Goal: Task Accomplishment & Management: Use online tool/utility

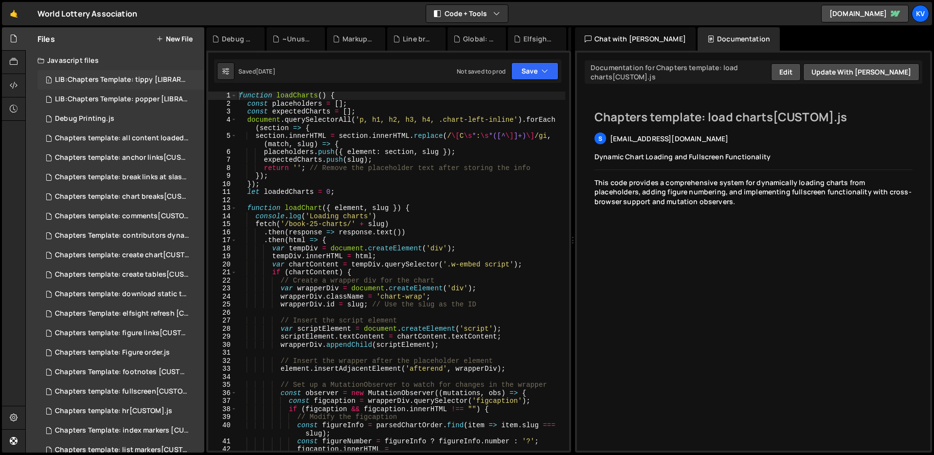
click at [129, 79] on div "LIB:Chapters Template: tippy [LIBRARY].js" at bounding box center [122, 79] width 134 height 9
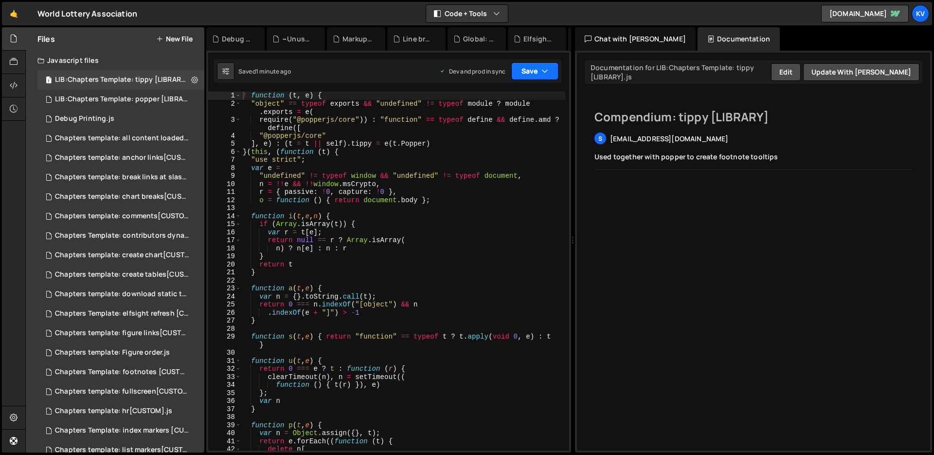
click at [533, 73] on button "Save" at bounding box center [534, 71] width 47 height 18
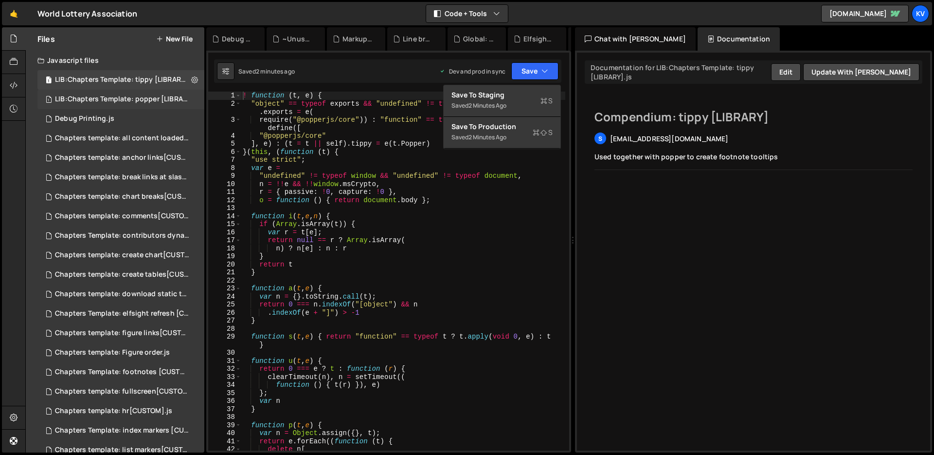
click at [132, 99] on div "LIB:Chapters Template: popper [LIBRARY].js" at bounding box center [122, 99] width 134 height 9
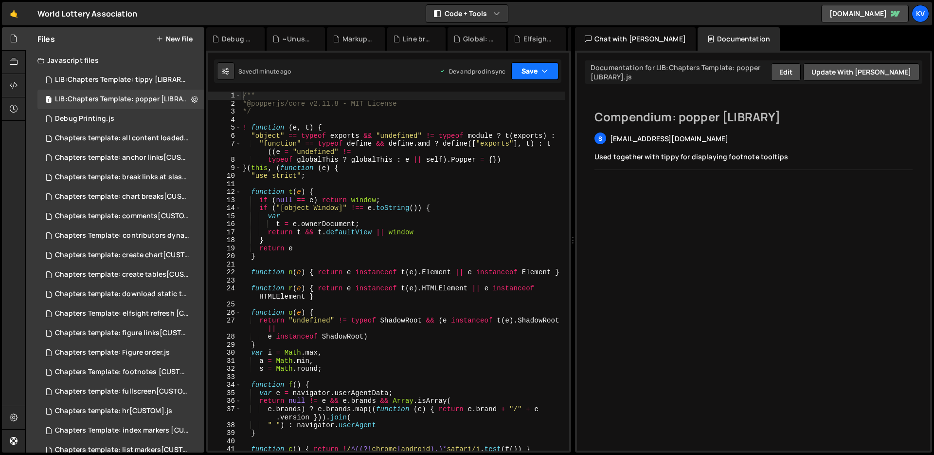
click at [541, 69] on button "Save" at bounding box center [534, 71] width 47 height 18
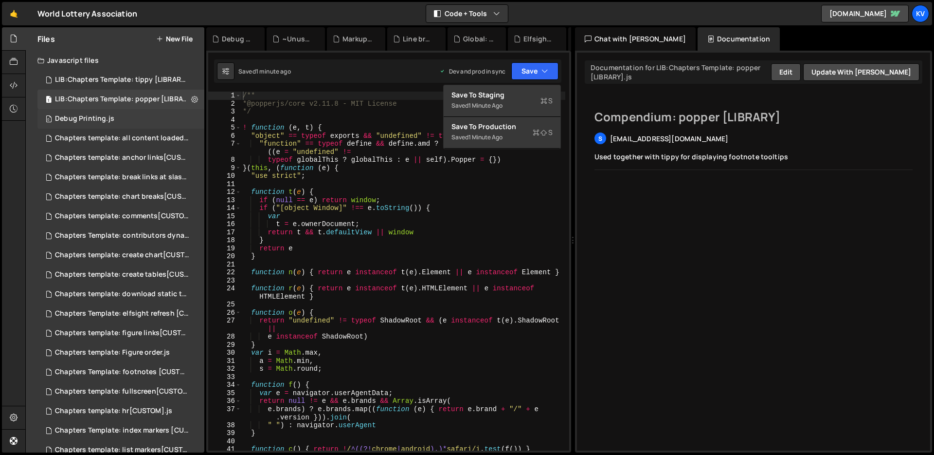
click at [127, 115] on div "0 Debug Printing.js 0" at bounding box center [120, 118] width 167 height 19
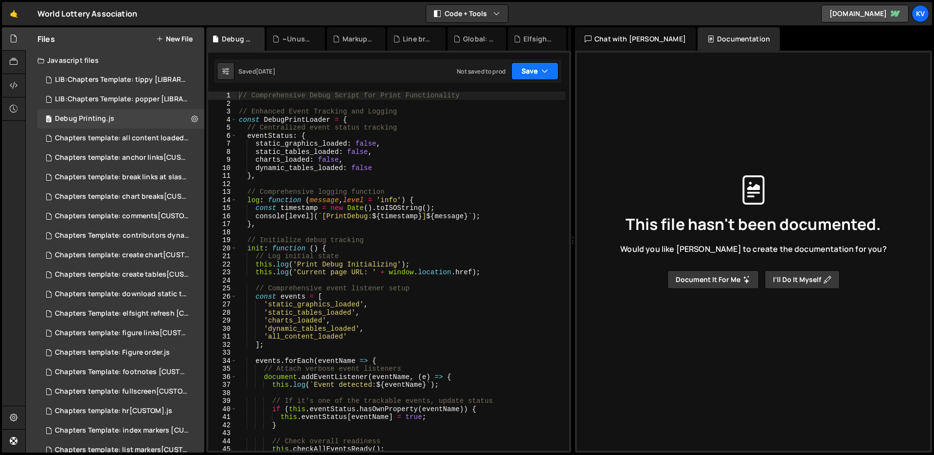
click at [529, 70] on button "Save" at bounding box center [534, 71] width 47 height 18
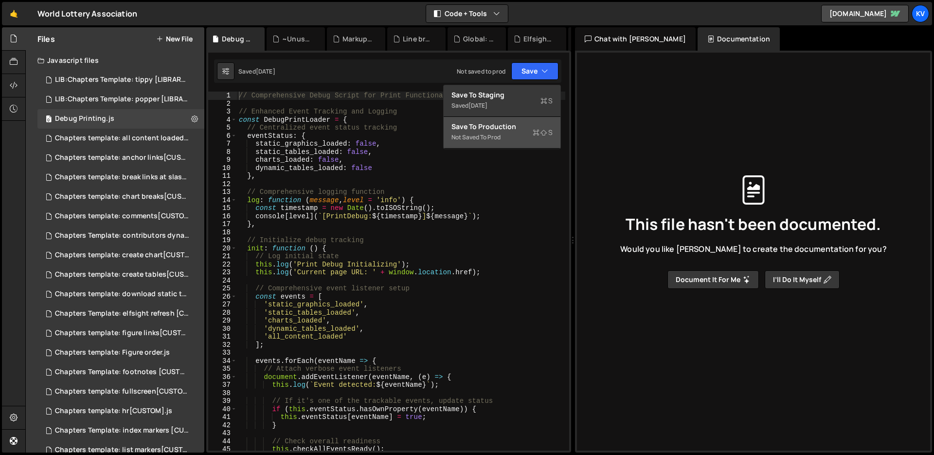
click at [511, 130] on div "Save to Production S" at bounding box center [502, 127] width 101 height 10
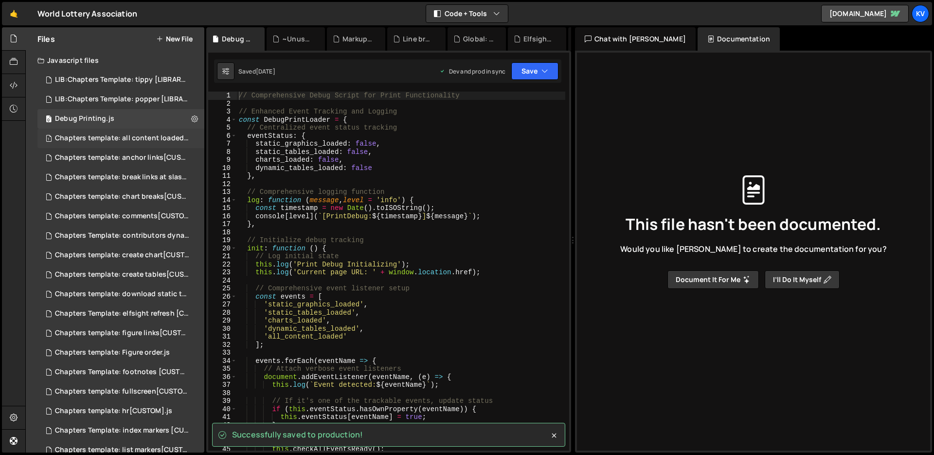
click at [124, 142] on div "Chapters template: all content loaded[CUSTOM].js" at bounding box center [122, 138] width 134 height 9
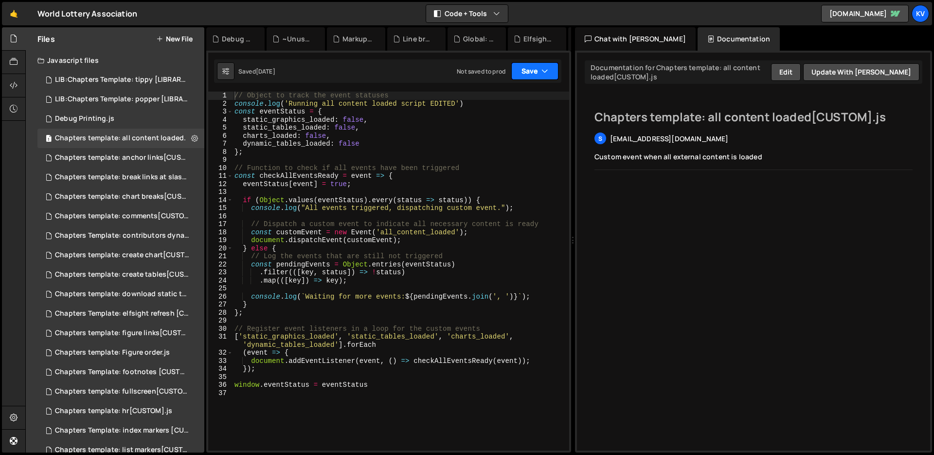
click at [529, 71] on button "Save" at bounding box center [534, 71] width 47 height 18
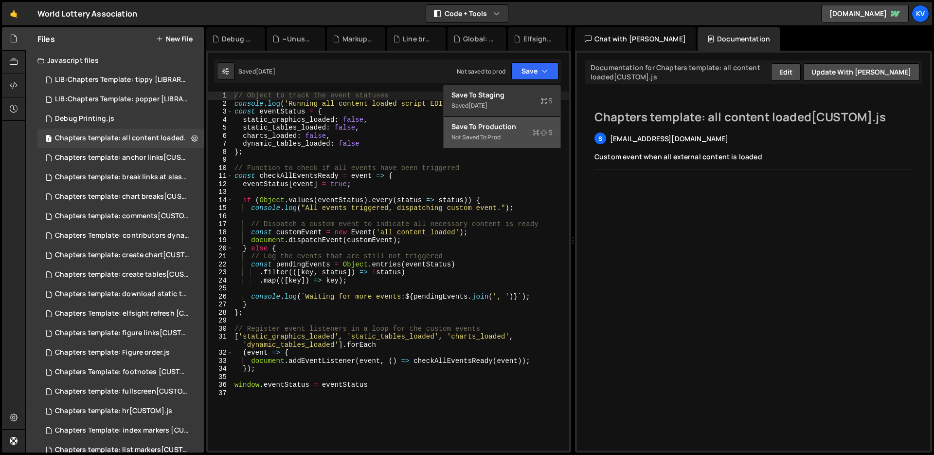
click at [498, 136] on div "Not saved to prod" at bounding box center [502, 137] width 101 height 12
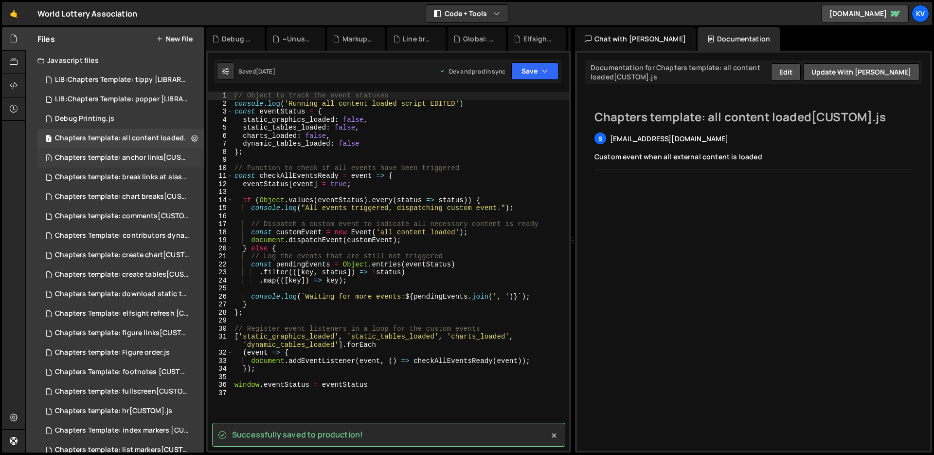
click at [120, 157] on div "Chapters template: anchor links[CUSTOM].js.js" at bounding box center [122, 157] width 134 height 9
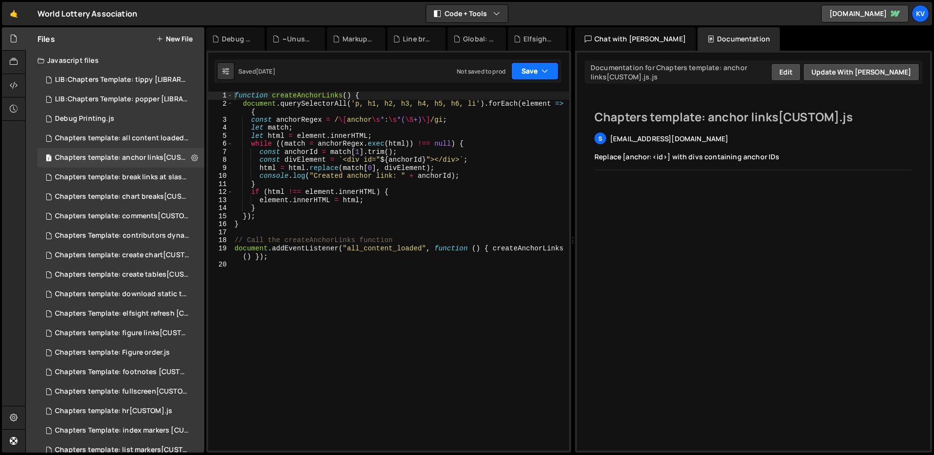
click at [546, 73] on icon "button" at bounding box center [545, 71] width 7 height 10
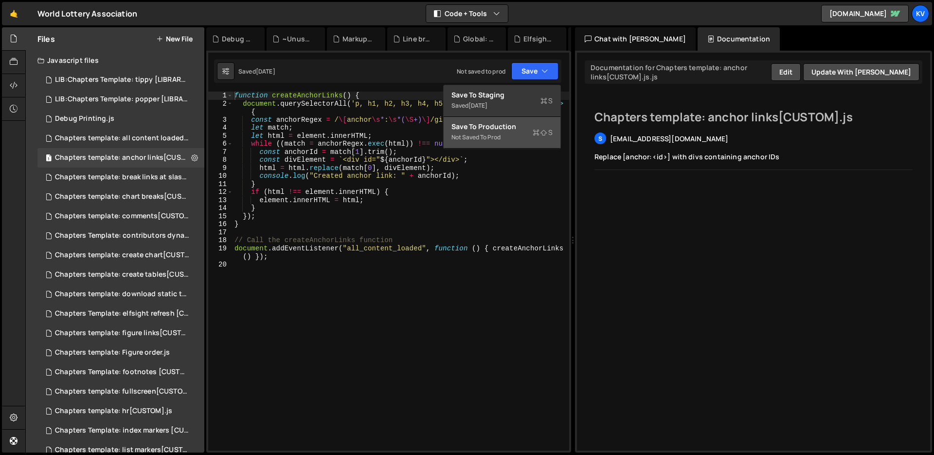
click at [522, 130] on div "Save to Production S" at bounding box center [502, 127] width 101 height 10
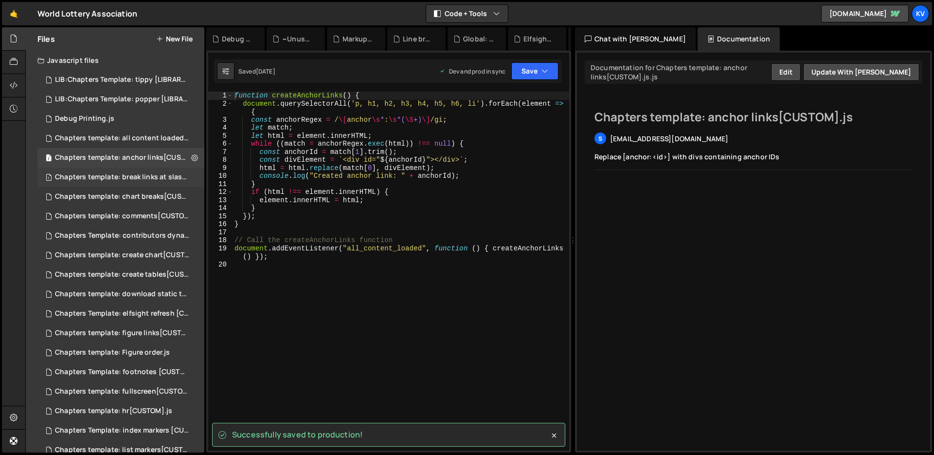
click at [112, 180] on div "Chapters template: break links at slash[CUSTOM].js.js" at bounding box center [122, 177] width 134 height 9
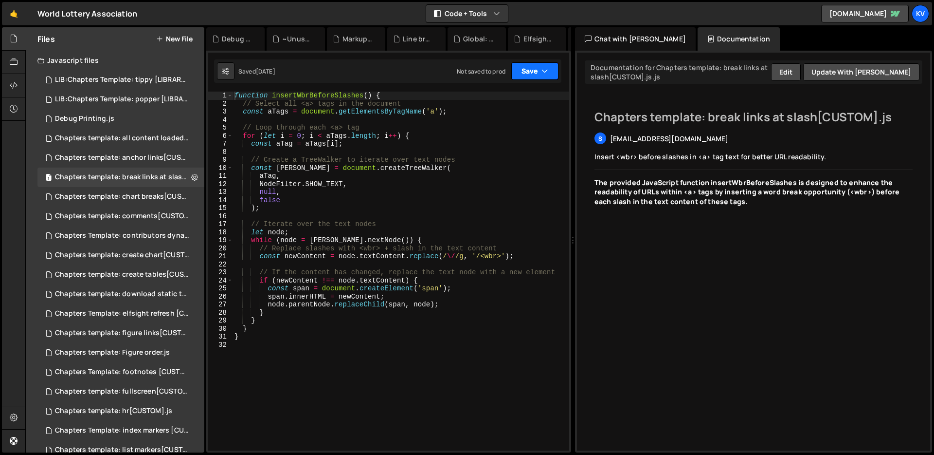
click at [531, 71] on button "Save" at bounding box center [534, 71] width 47 height 18
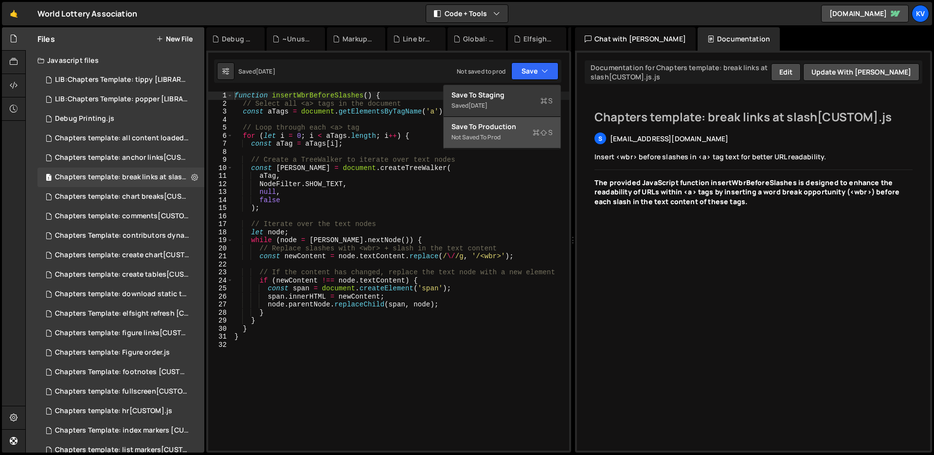
click at [505, 127] on div "Save to Production S" at bounding box center [502, 127] width 101 height 10
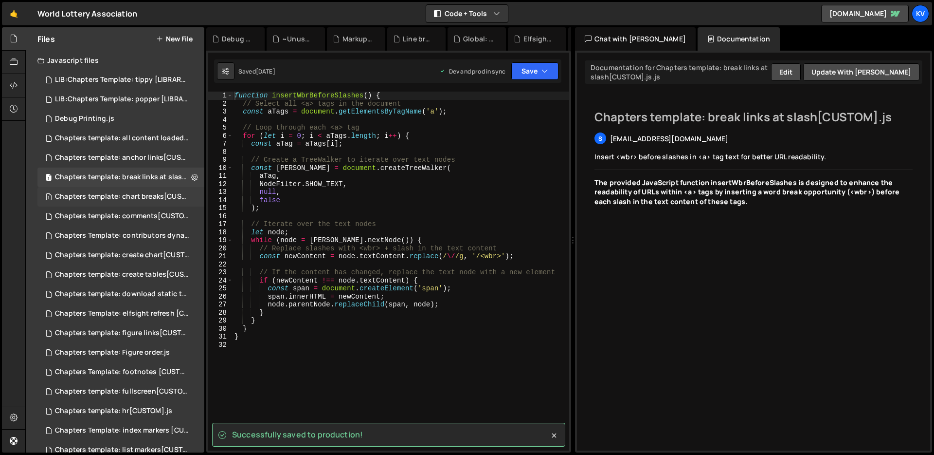
click at [104, 196] on div "Chapters template: chart breaks[CUSTOM].js" at bounding box center [122, 196] width 134 height 9
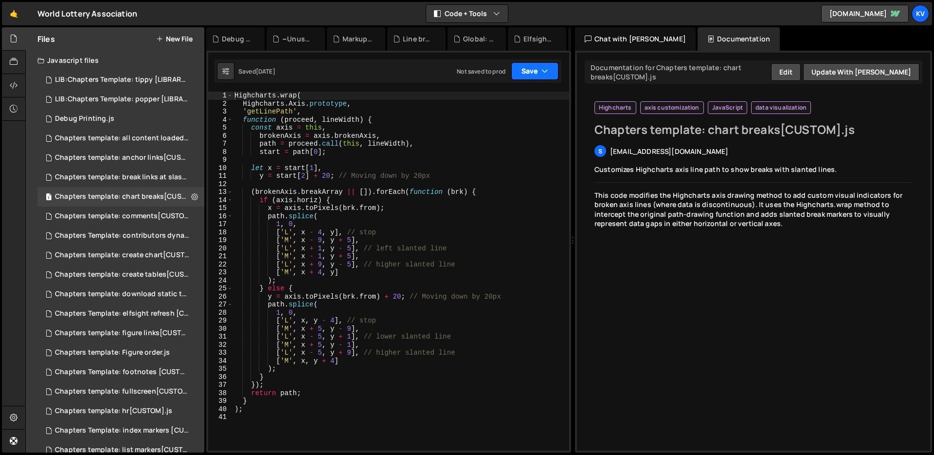
click at [522, 69] on button "Save" at bounding box center [534, 71] width 47 height 18
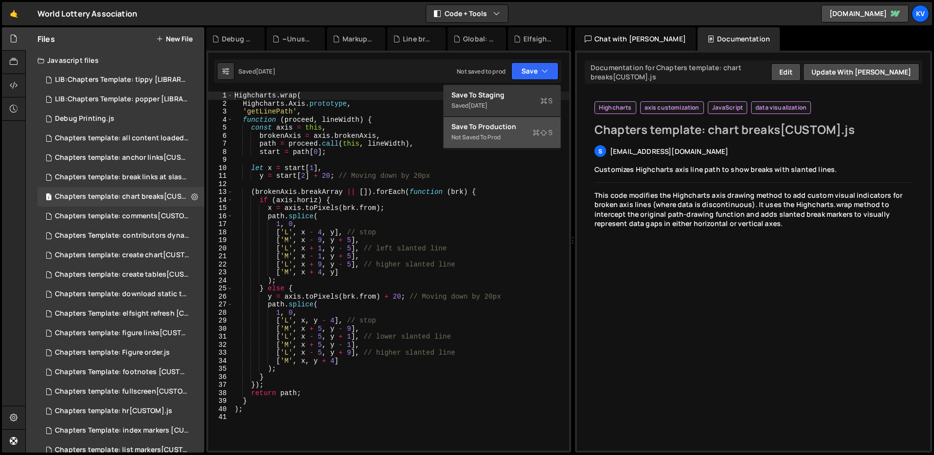
click at [479, 126] on div "Save to Production S" at bounding box center [502, 127] width 101 height 10
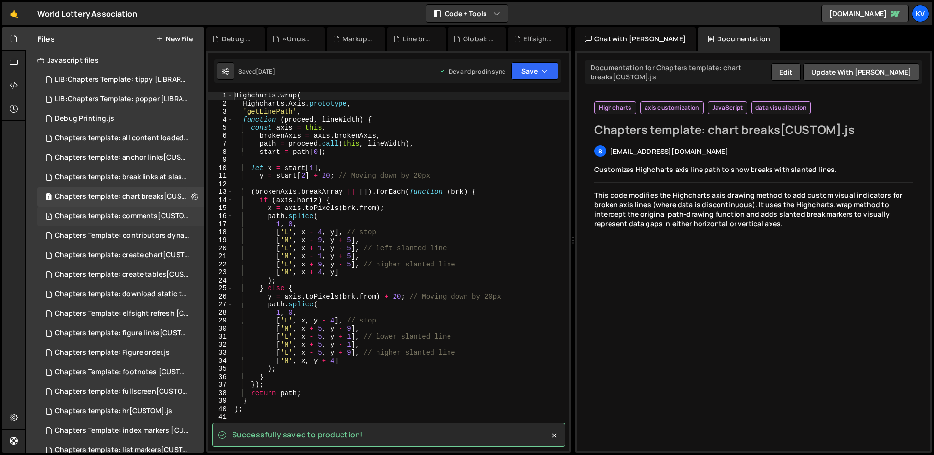
click at [150, 218] on div "Chapters template: comments[CUSTOM].js" at bounding box center [122, 216] width 134 height 9
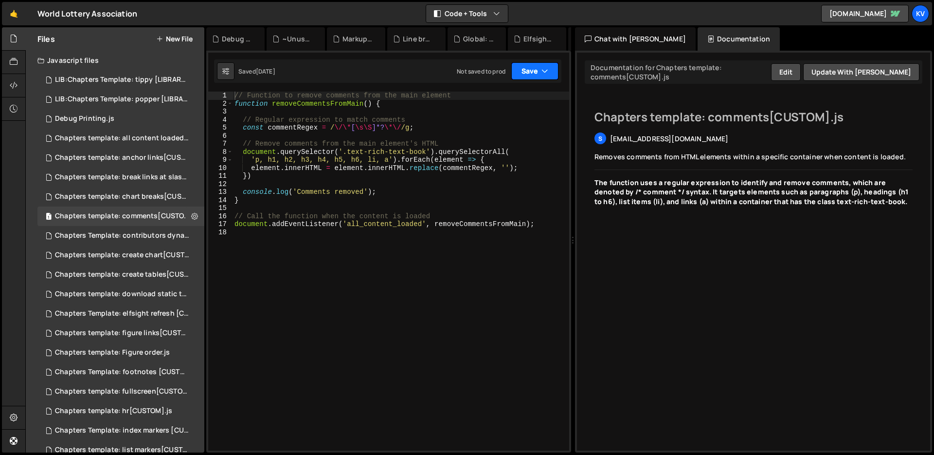
click at [531, 73] on button "Save" at bounding box center [534, 71] width 47 height 18
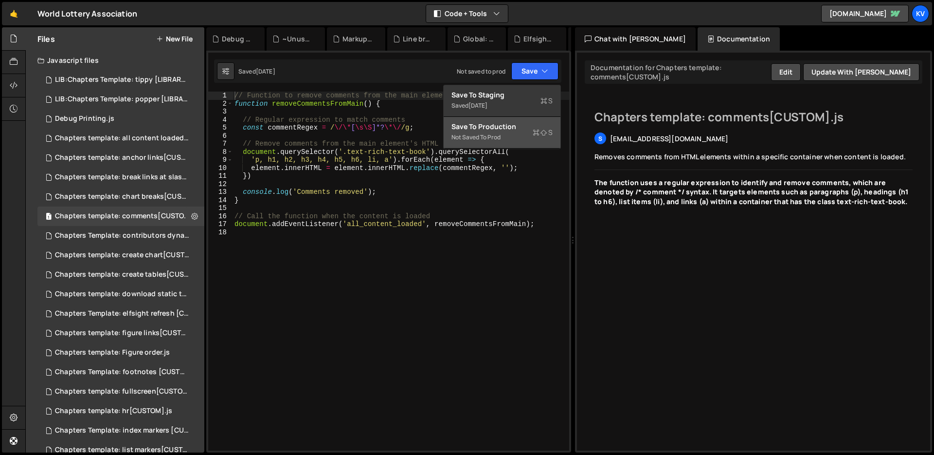
click at [512, 136] on div "Not saved to prod" at bounding box center [502, 137] width 101 height 12
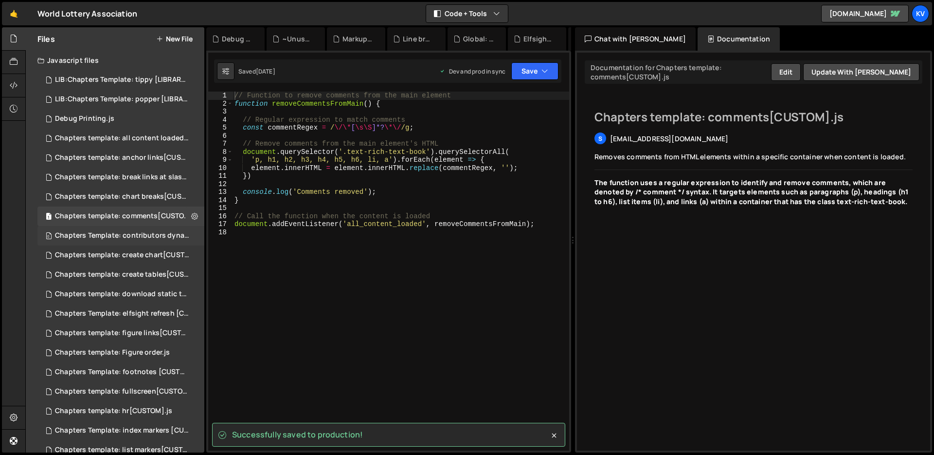
click at [111, 233] on div "Chapters Template: contributors dynamic shuffle.js" at bounding box center [122, 235] width 134 height 9
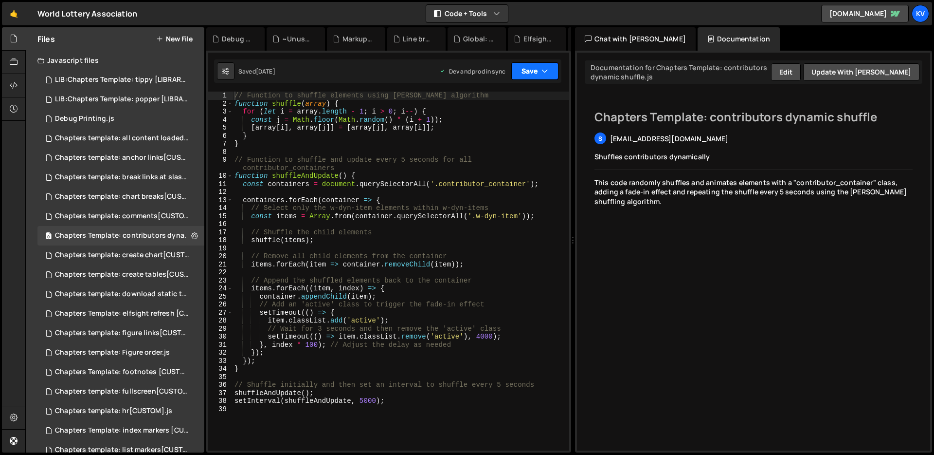
click at [531, 68] on button "Save" at bounding box center [534, 71] width 47 height 18
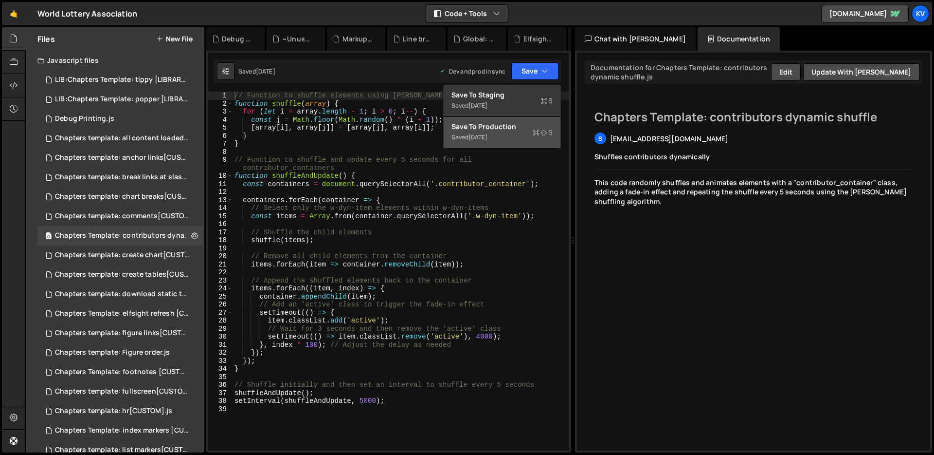
click at [488, 135] on div "[DATE]" at bounding box center [478, 137] width 19 height 8
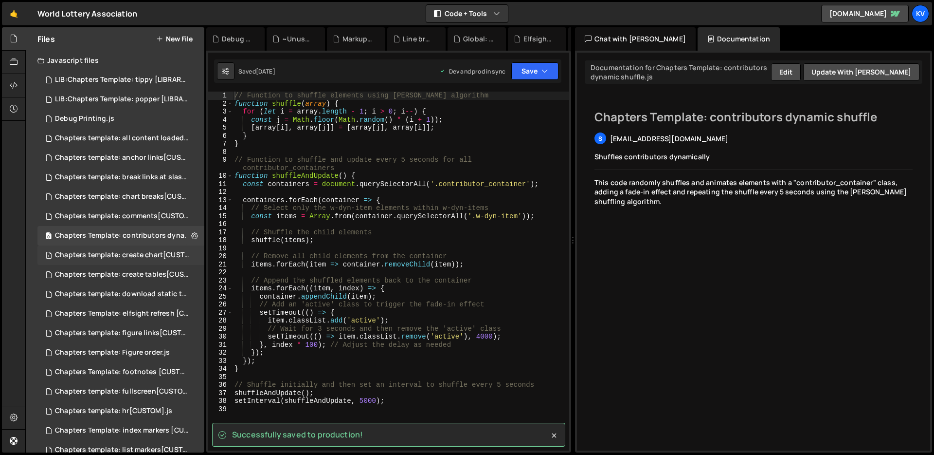
click at [143, 255] on div "Chapters template: create chart[CUSTOM].js" at bounding box center [122, 255] width 134 height 9
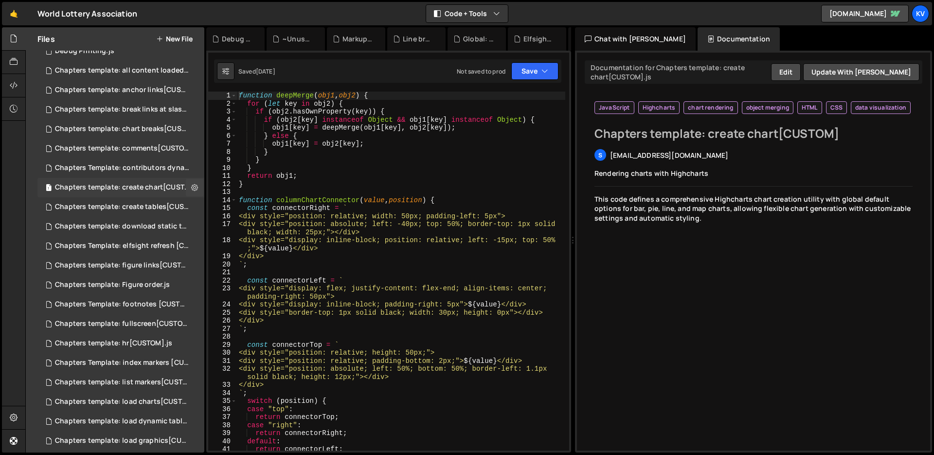
scroll to position [87, 0]
click at [533, 73] on button "Save" at bounding box center [534, 71] width 47 height 18
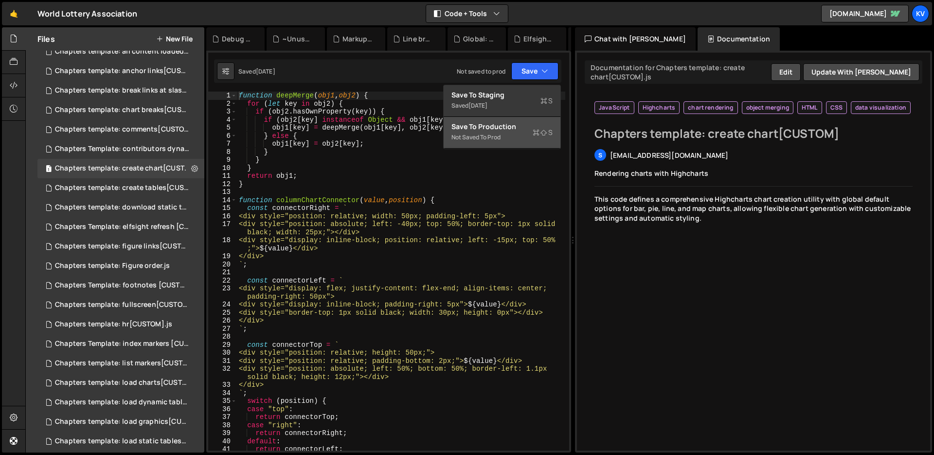
click at [506, 137] on div "Not saved to prod" at bounding box center [502, 137] width 101 height 12
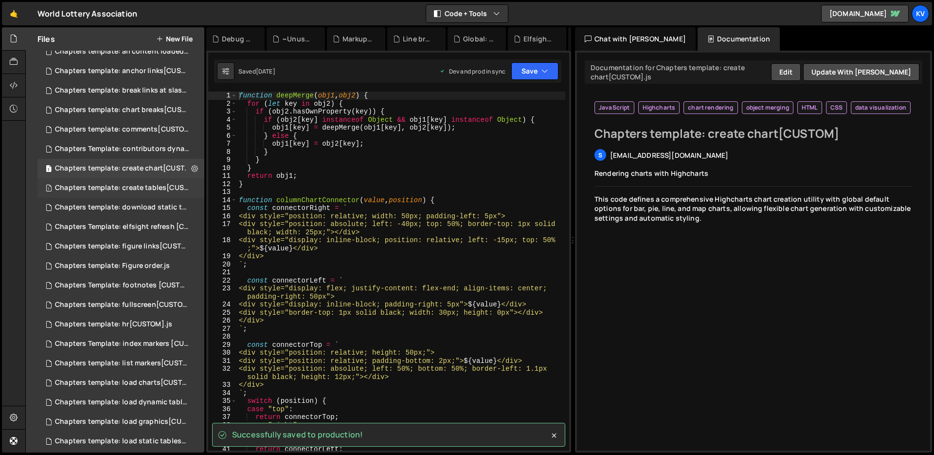
click at [124, 188] on div "Chapters template: create tables[CUSTOM].js" at bounding box center [122, 187] width 134 height 9
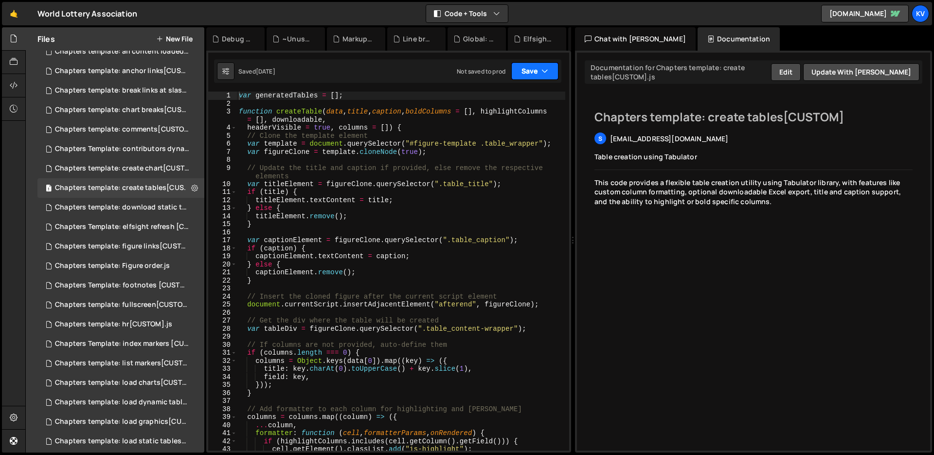
click at [515, 72] on button "Save" at bounding box center [534, 71] width 47 height 18
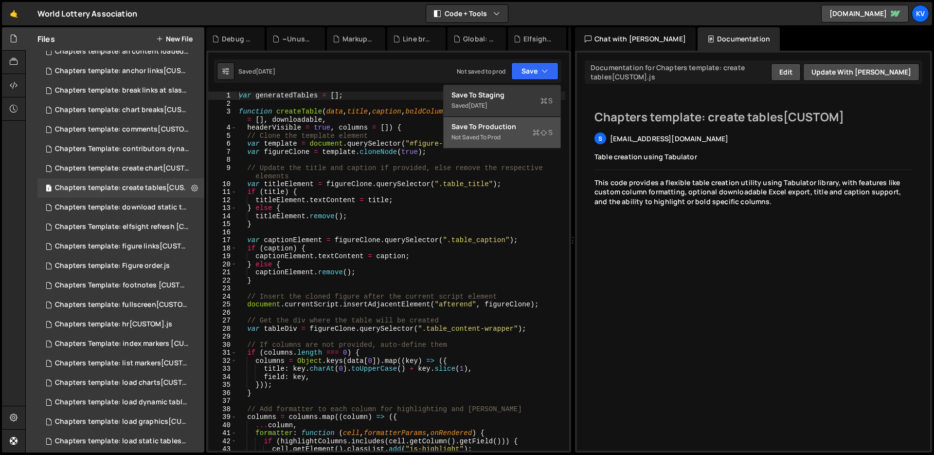
click at [512, 122] on div "Save to Production S" at bounding box center [502, 127] width 101 height 10
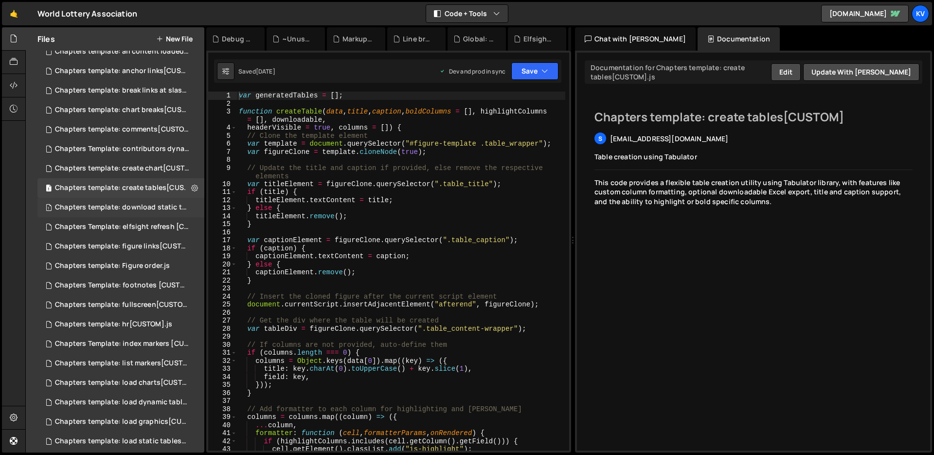
click at [96, 207] on div "Chapters template: download static tables[CUSTOM].js" at bounding box center [122, 207] width 134 height 9
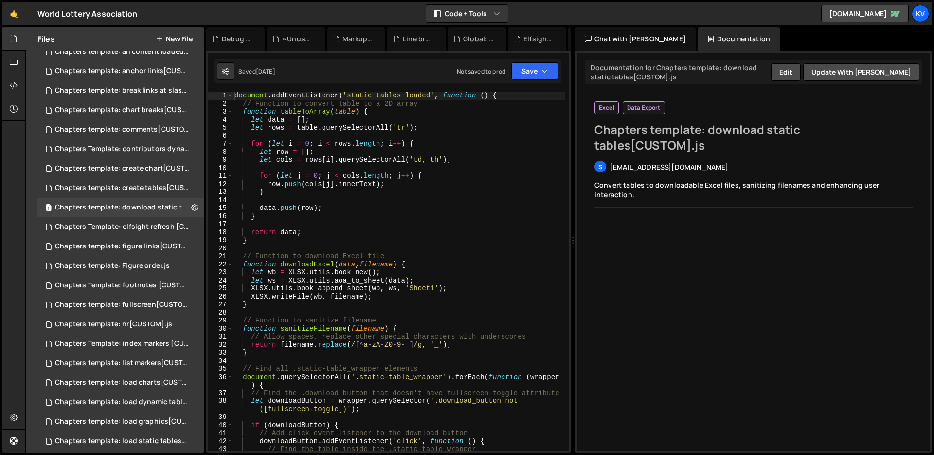
click at [551, 81] on div "Saved [DATE] Not saved to prod Upgrade to Edit Save Save to Staging S Saved [DA…" at bounding box center [387, 70] width 347 height 23
click at [550, 77] on button "Save" at bounding box center [534, 71] width 47 height 18
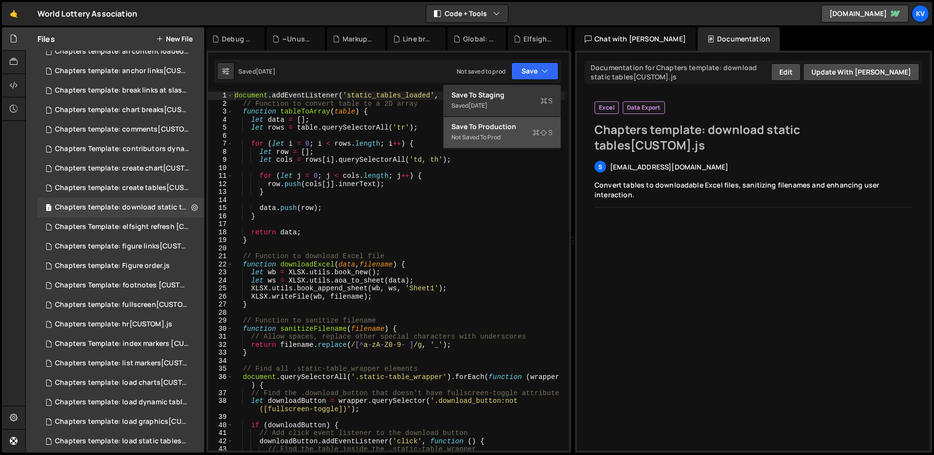
click at [520, 139] on div "Not saved to prod" at bounding box center [502, 137] width 101 height 12
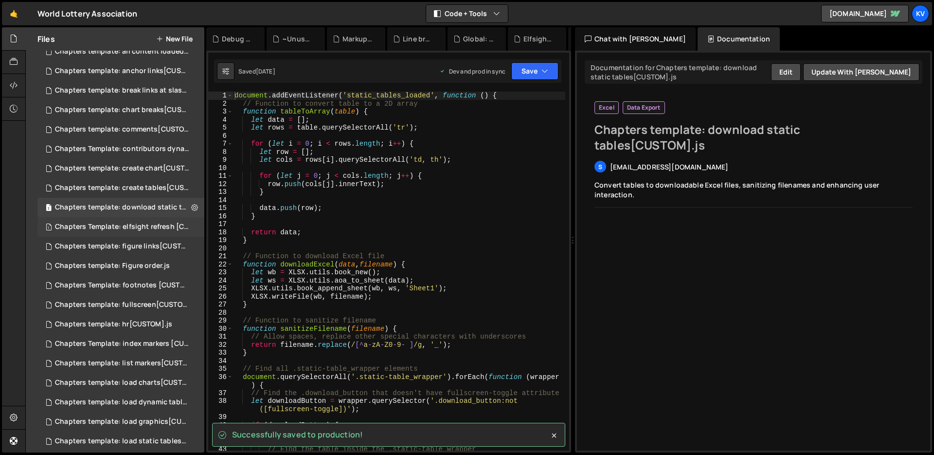
click at [139, 228] on div "Chapters Template: elfsight refresh [CUSTOM].js" at bounding box center [122, 226] width 134 height 9
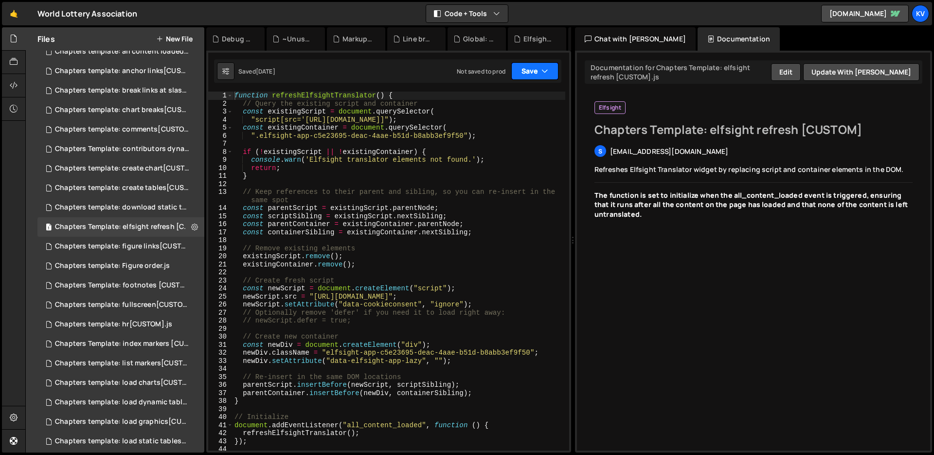
click at [518, 74] on button "Save" at bounding box center [534, 71] width 47 height 18
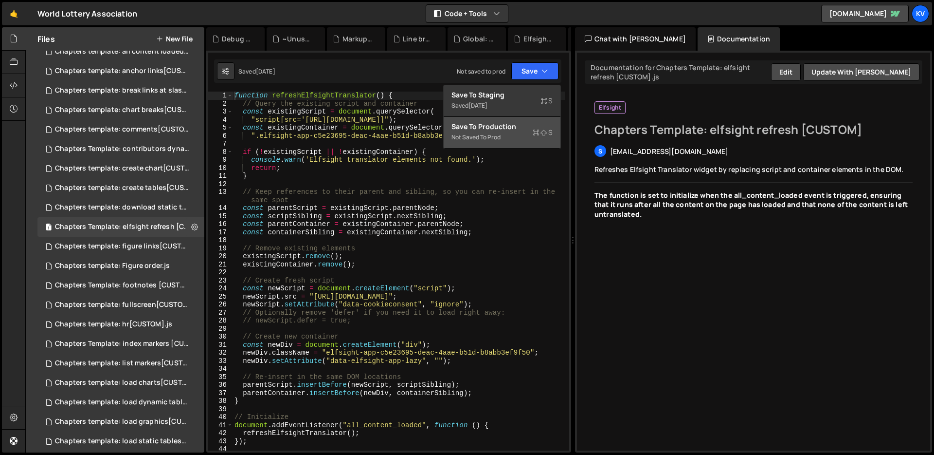
click at [505, 135] on div "Not saved to prod" at bounding box center [502, 137] width 101 height 12
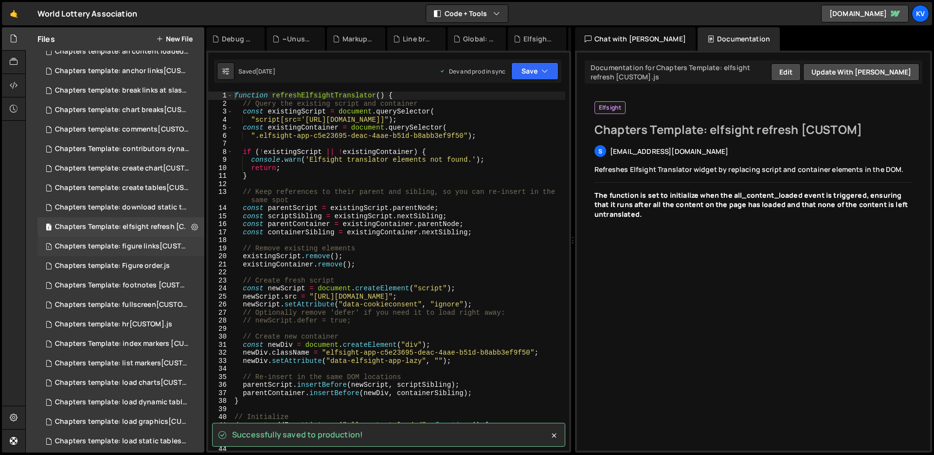
click at [115, 251] on div "1 Chapters template: figure links[CUSTOM].js 0" at bounding box center [122, 245] width 170 height 19
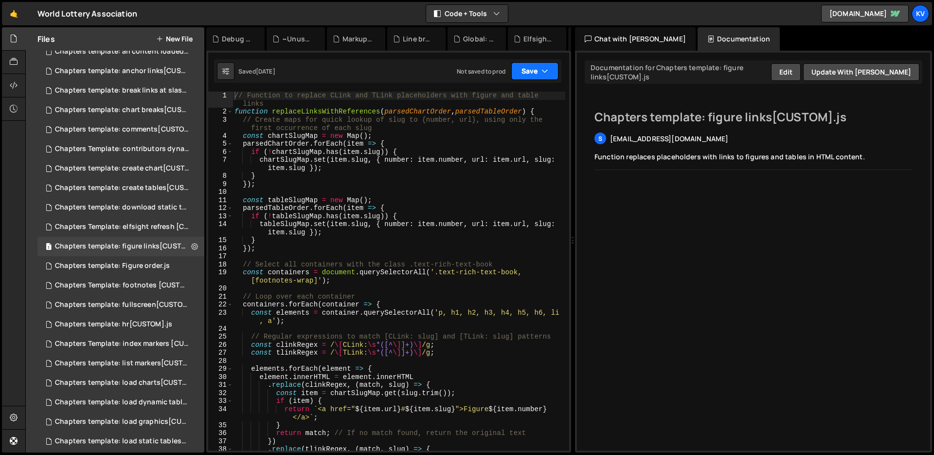
click at [519, 74] on button "Save" at bounding box center [534, 71] width 47 height 18
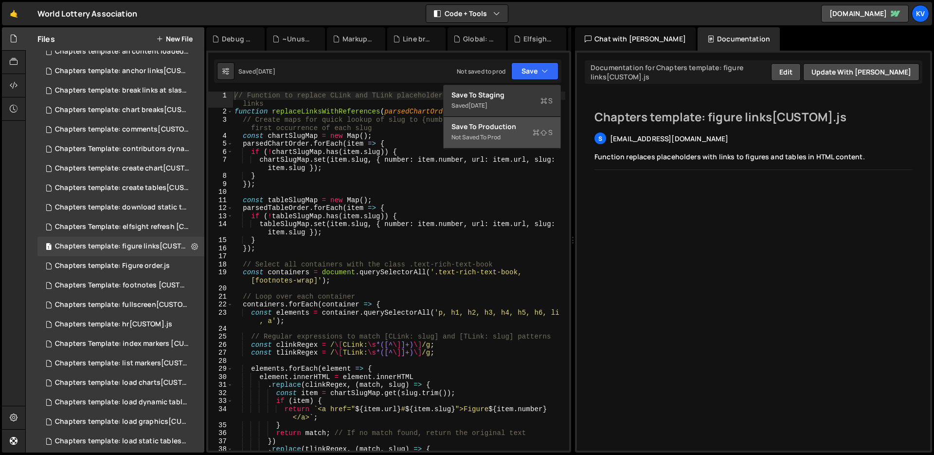
click at [499, 134] on div "Not saved to prod" at bounding box center [502, 137] width 101 height 12
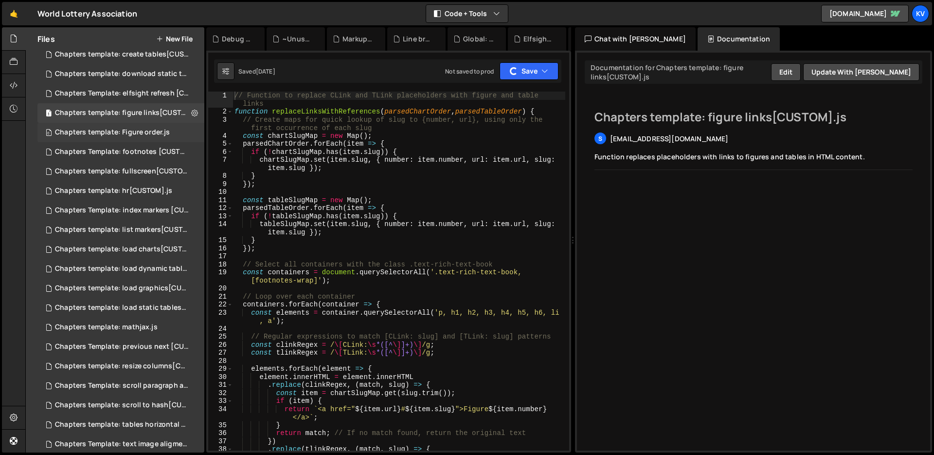
scroll to position [220, 0]
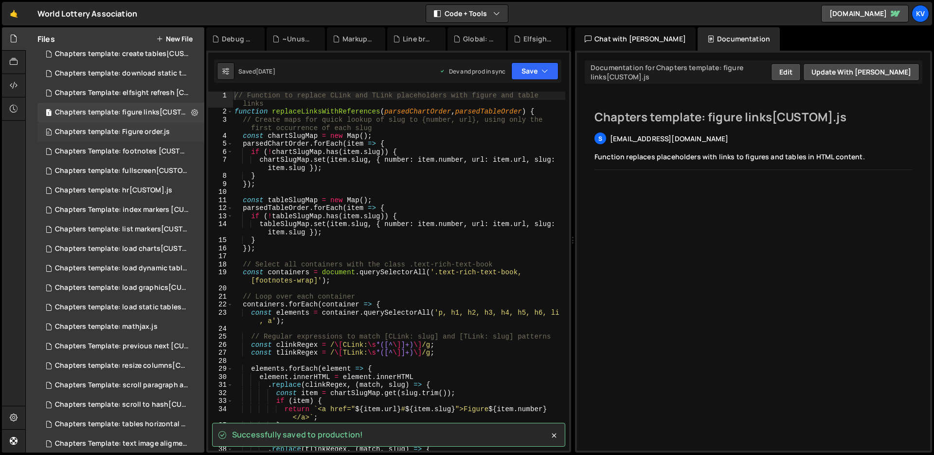
click at [120, 130] on div "Chapters template: Figure order.js" at bounding box center [112, 131] width 115 height 9
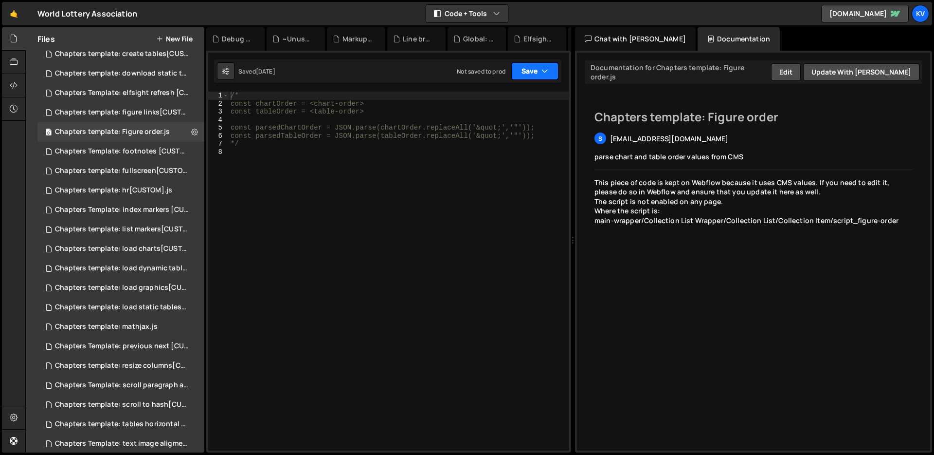
click at [534, 68] on button "Save" at bounding box center [534, 71] width 47 height 18
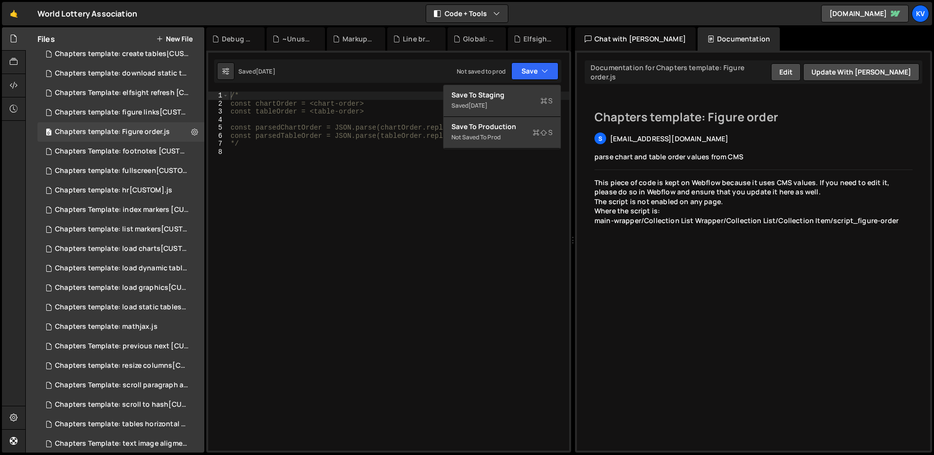
click at [378, 185] on div "/* const chartOrder = <chart-order> const tableOrder = <table-order> const pars…" at bounding box center [399, 278] width 341 height 375
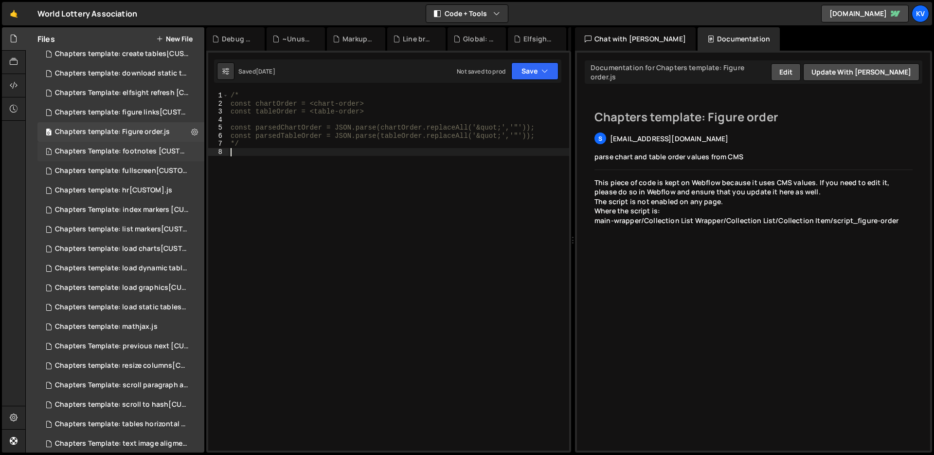
click at [96, 149] on div "Chapters Template: footnotes [CUSTOM].js" at bounding box center [122, 151] width 134 height 9
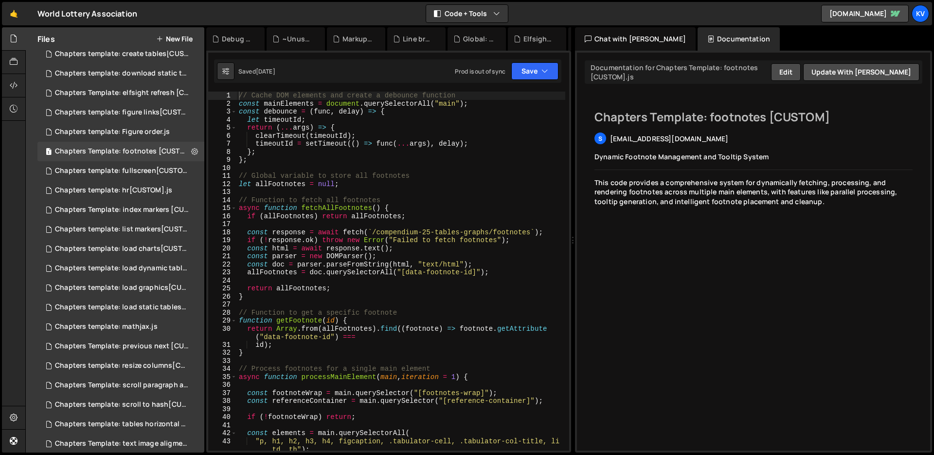
click at [548, 59] on div "Saved [DATE] Prod is out of sync Upgrade to Edit Save Save to Staging S Saved […" at bounding box center [387, 70] width 347 height 23
click at [546, 66] on button "Save" at bounding box center [534, 71] width 47 height 18
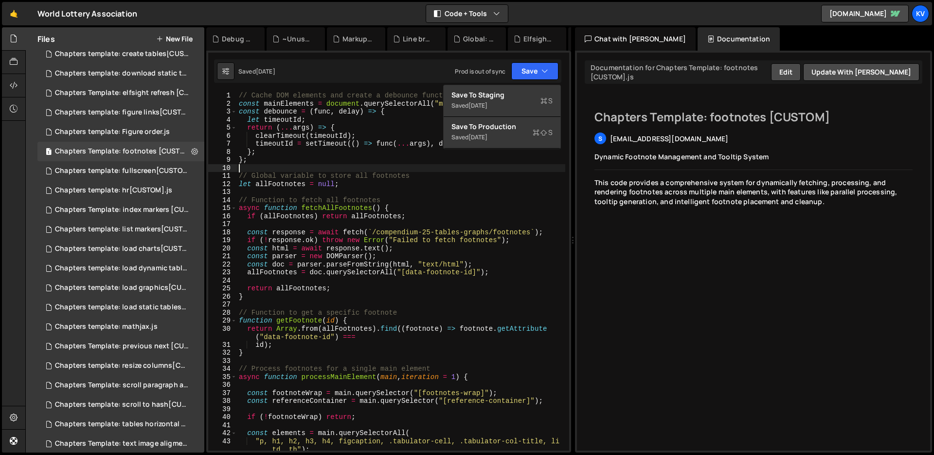
click at [398, 168] on div "// Cache DOM elements and create a debounce function const mainElements = docum…" at bounding box center [401, 278] width 328 height 375
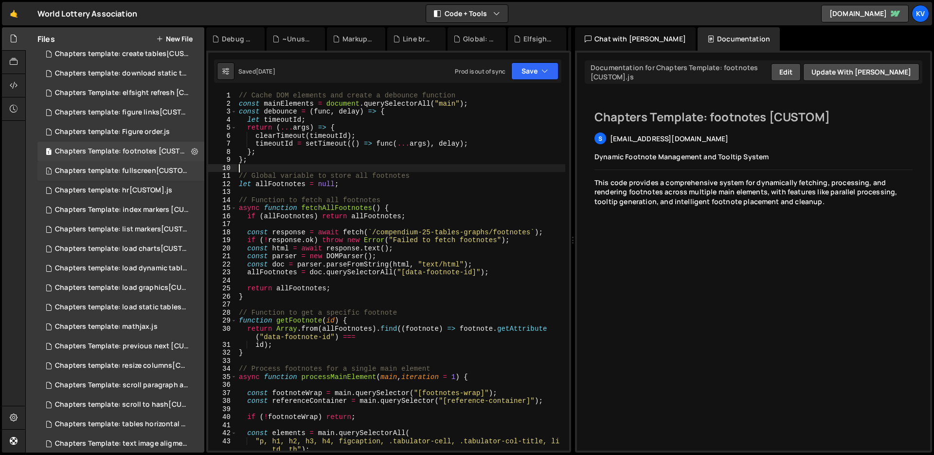
click at [58, 166] on div "Chapters template: fullscreen[CUSTOM].js" at bounding box center [122, 170] width 134 height 9
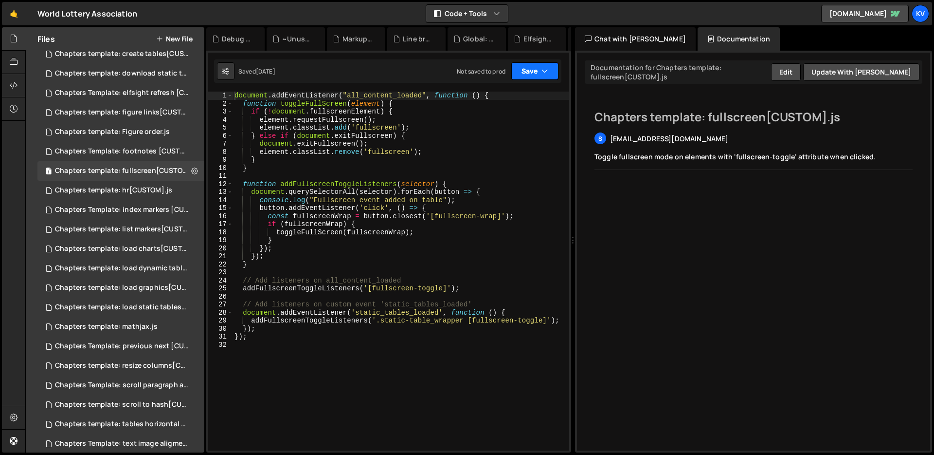
click at [529, 69] on button "Save" at bounding box center [534, 71] width 47 height 18
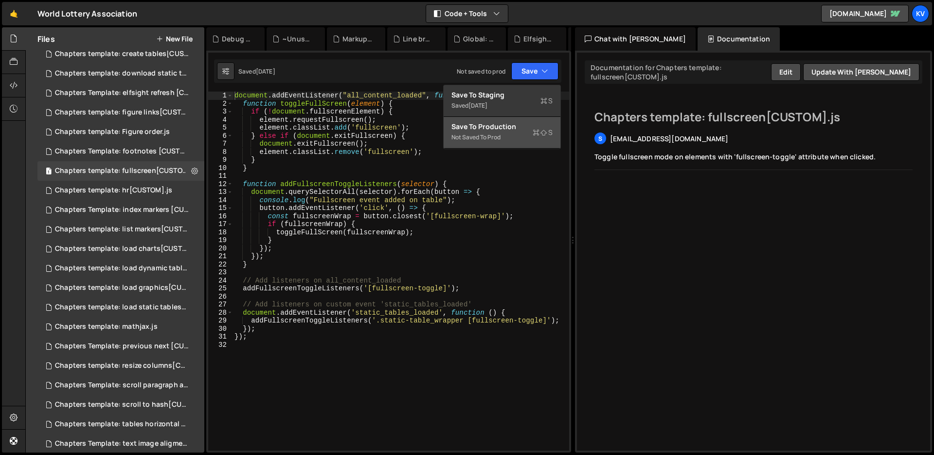
click at [506, 122] on div "Save to Production S" at bounding box center [502, 127] width 101 height 10
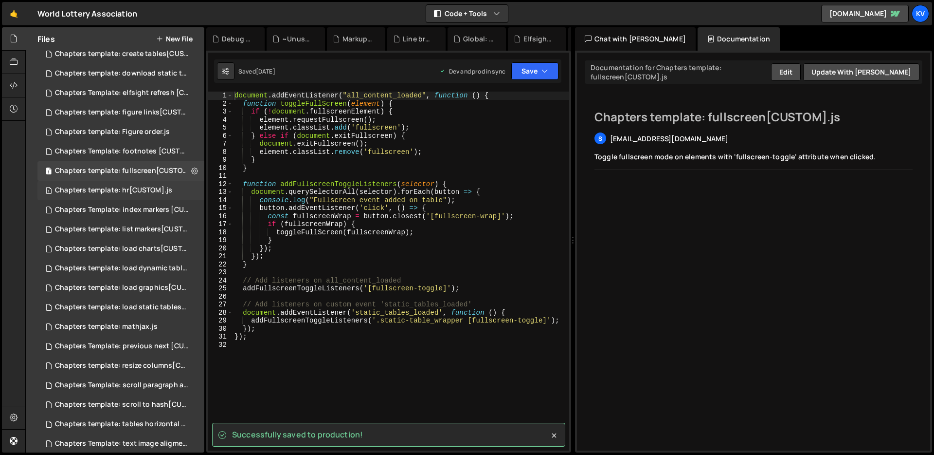
click at [135, 192] on div "Chapters template: hr[CUSTOM].js" at bounding box center [113, 190] width 117 height 9
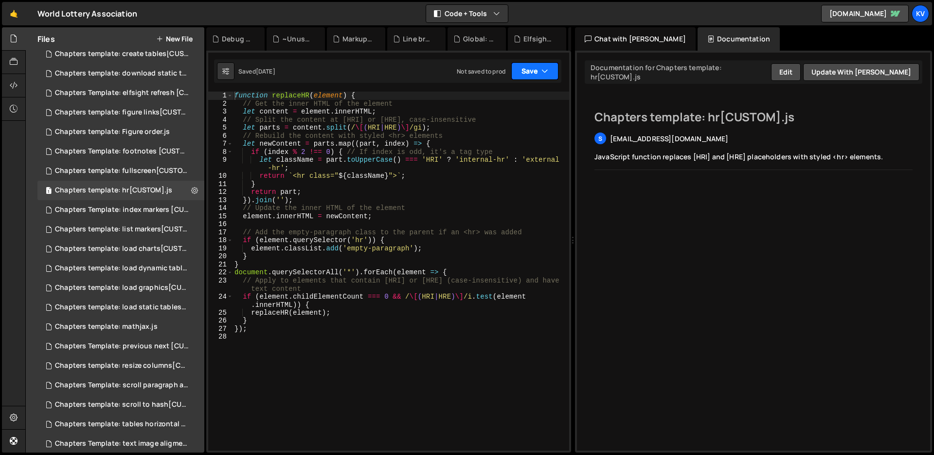
click at [543, 70] on icon "button" at bounding box center [545, 71] width 7 height 10
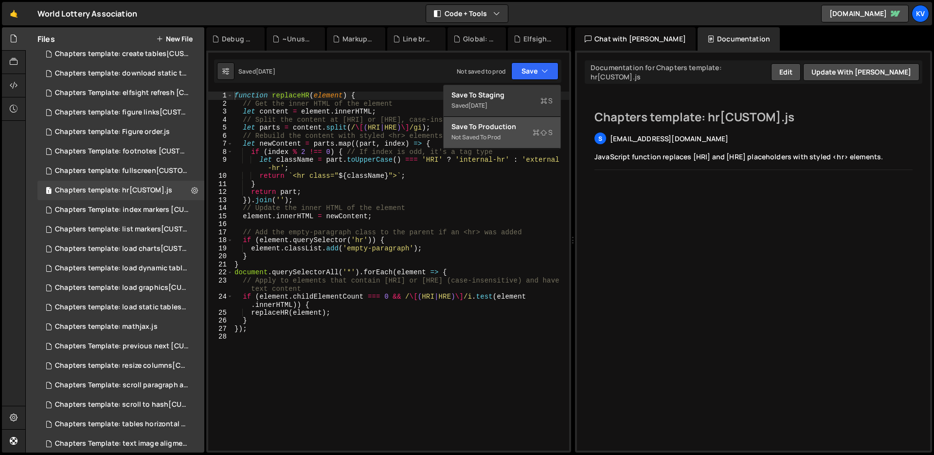
click at [509, 130] on div "Save to Production S" at bounding box center [502, 127] width 101 height 10
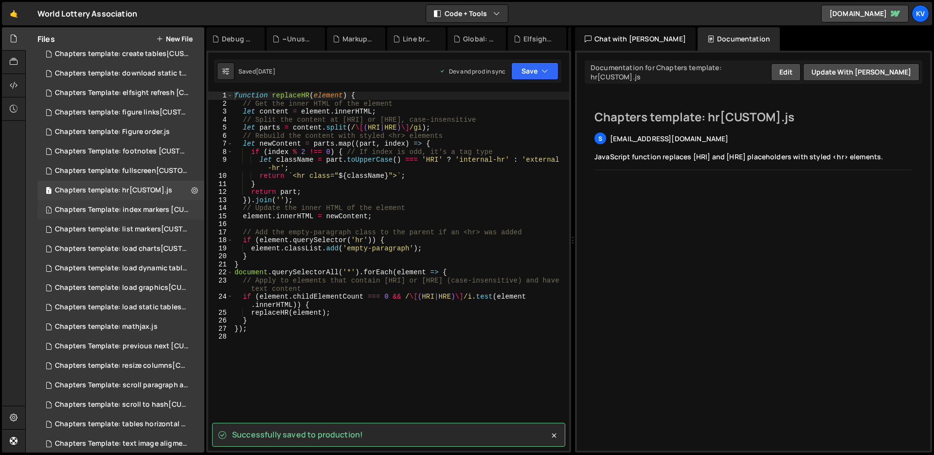
click at [139, 215] on div "1 Chapters Template: index markers [CUSTOM].js 0" at bounding box center [122, 209] width 170 height 19
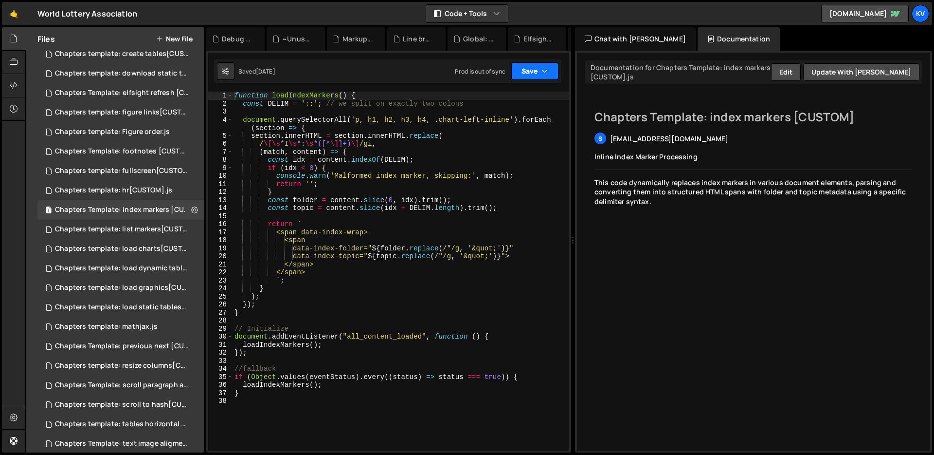
click at [550, 73] on button "Save" at bounding box center [534, 71] width 47 height 18
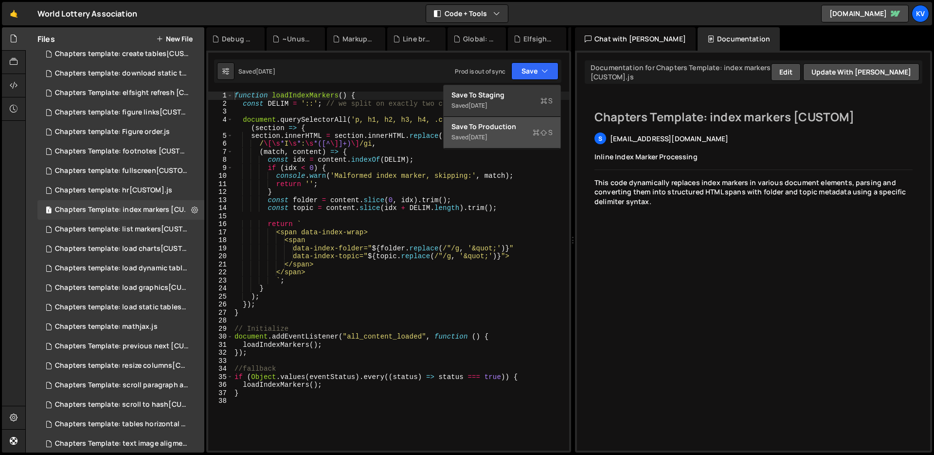
click at [488, 139] on div "[DATE]" at bounding box center [478, 137] width 19 height 8
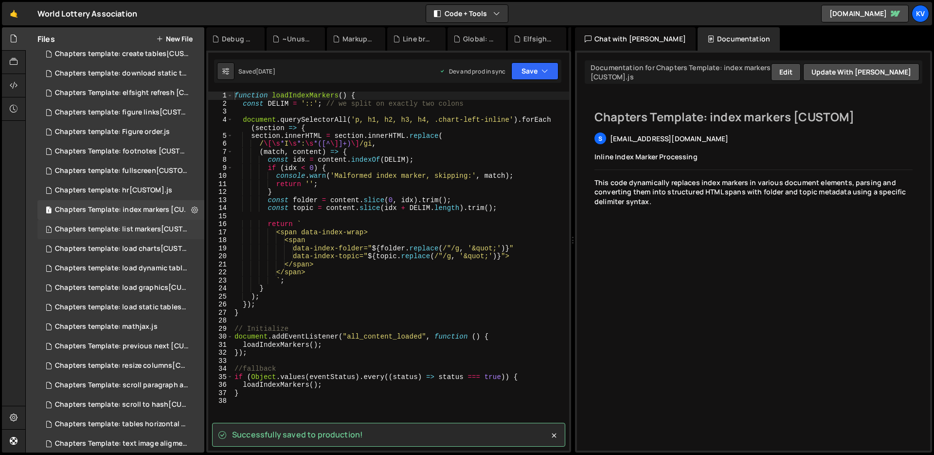
click at [117, 233] on div "Chapters template: list markers[CUSTOM].js" at bounding box center [122, 229] width 134 height 9
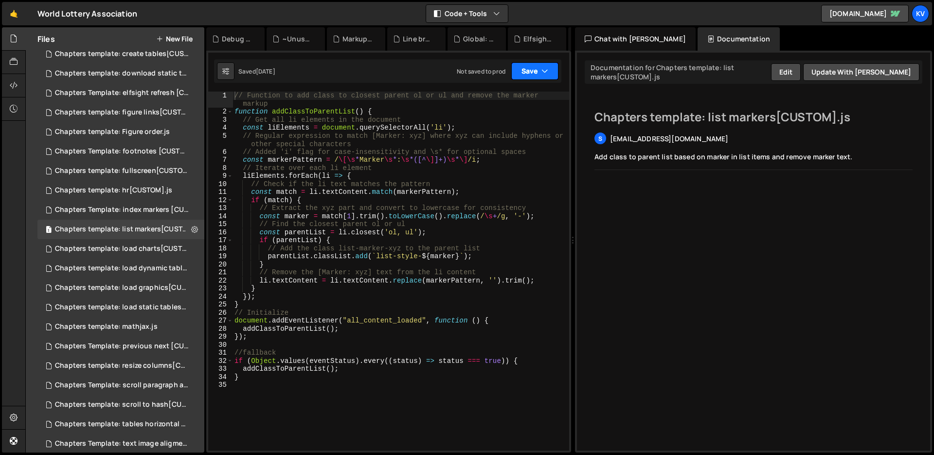
click at [525, 72] on button "Save" at bounding box center [534, 71] width 47 height 18
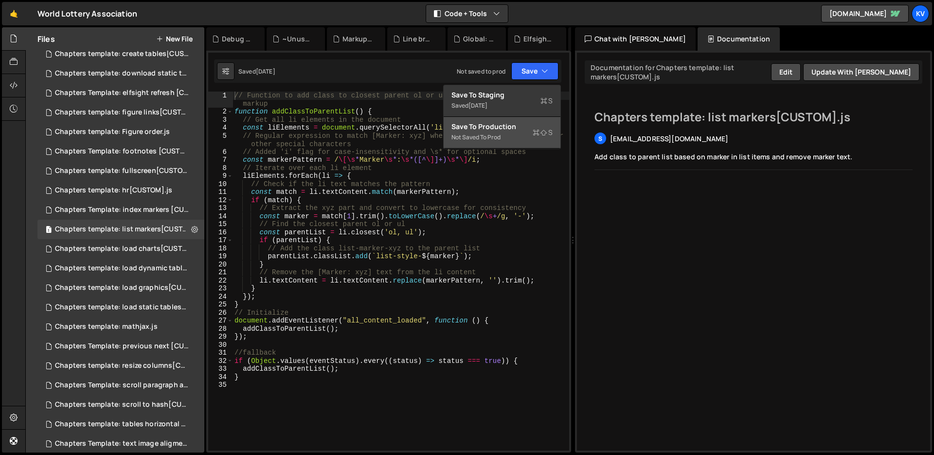
click at [498, 138] on div "Not saved to prod" at bounding box center [502, 137] width 101 height 12
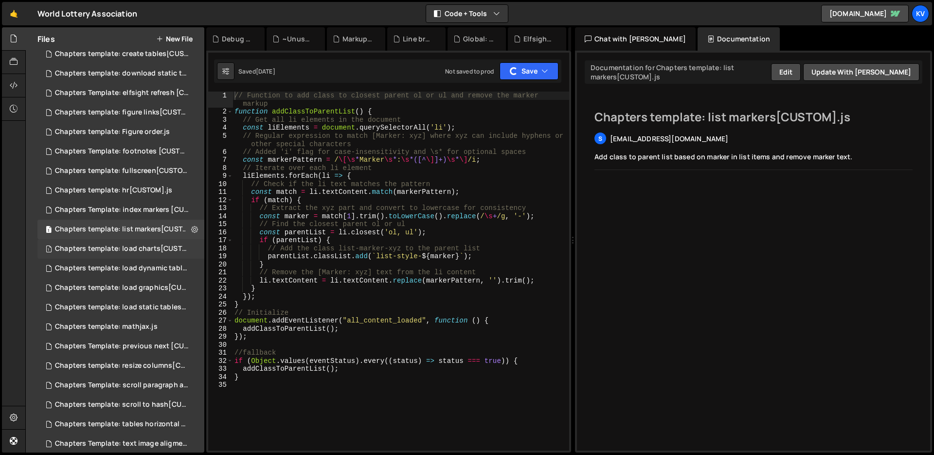
click at [128, 255] on div "1 Chapters template: load charts[CUSTOM].js 0" at bounding box center [122, 248] width 170 height 19
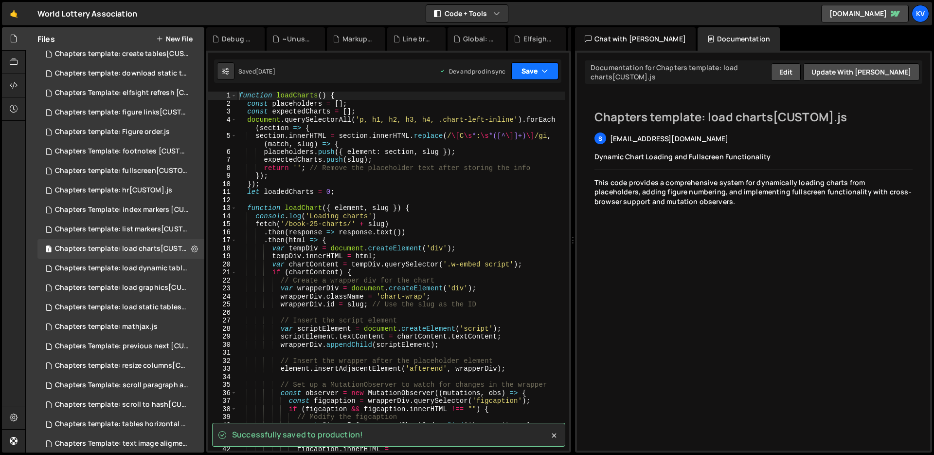
click at [539, 72] on button "Save" at bounding box center [534, 71] width 47 height 18
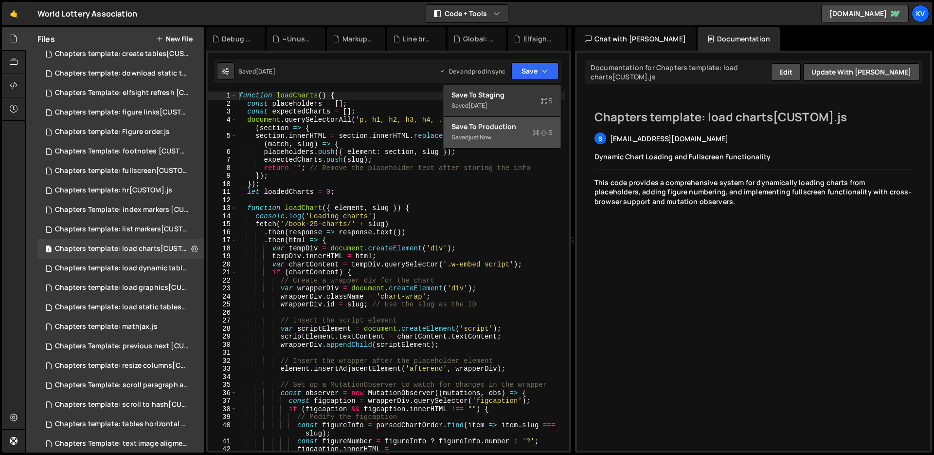
click at [501, 140] on div "Saved just now" at bounding box center [502, 137] width 101 height 12
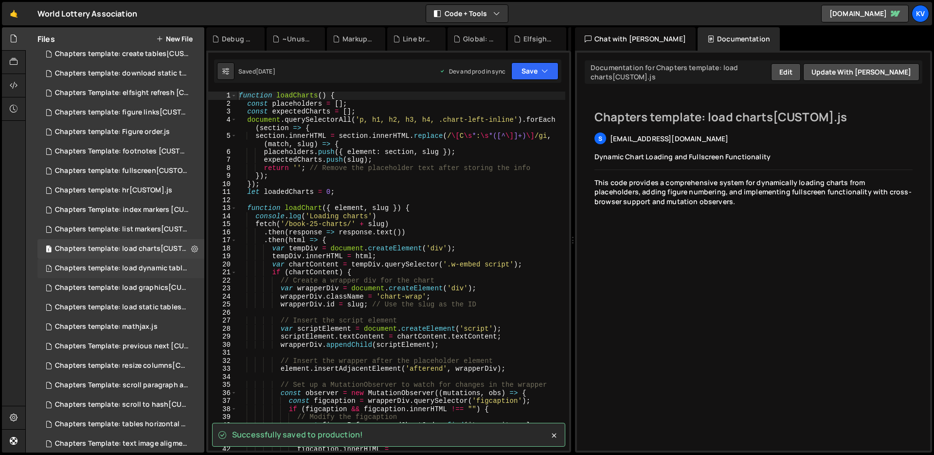
click at [124, 272] on div "Chapters template: load dynamic tables[CUSTOM].js" at bounding box center [122, 268] width 134 height 9
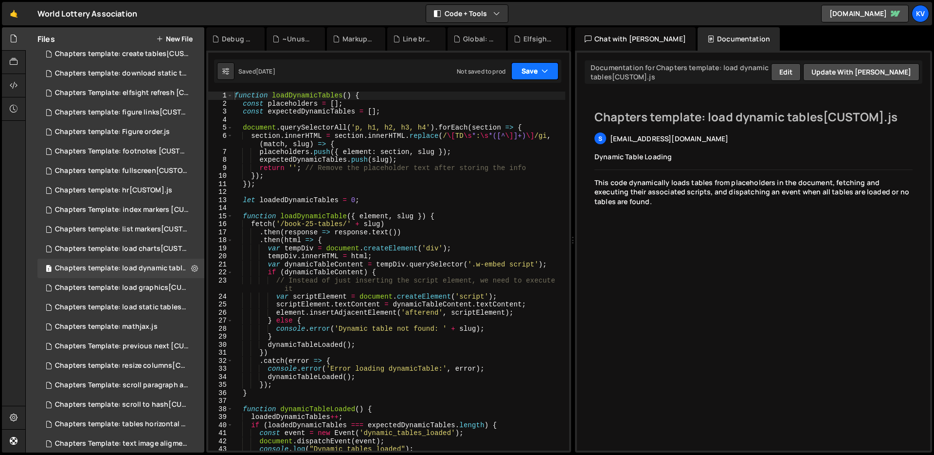
click at [534, 74] on button "Save" at bounding box center [534, 71] width 47 height 18
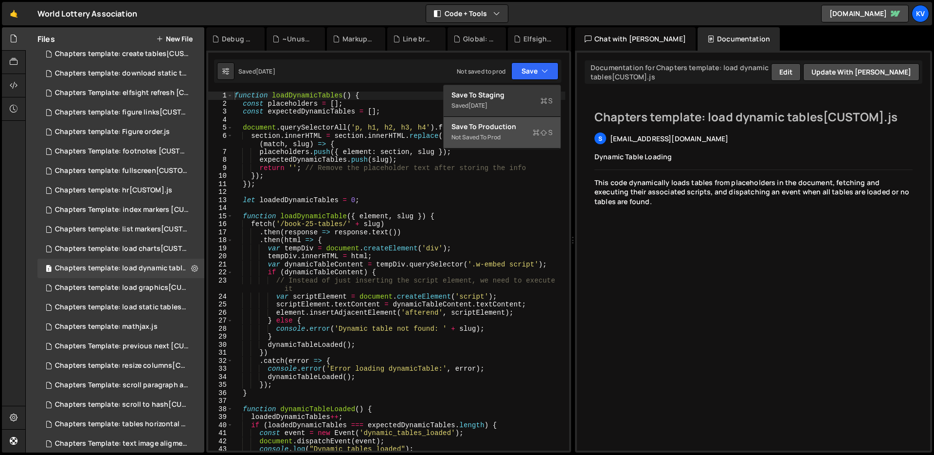
click at [501, 130] on div "Save to Production S" at bounding box center [502, 127] width 101 height 10
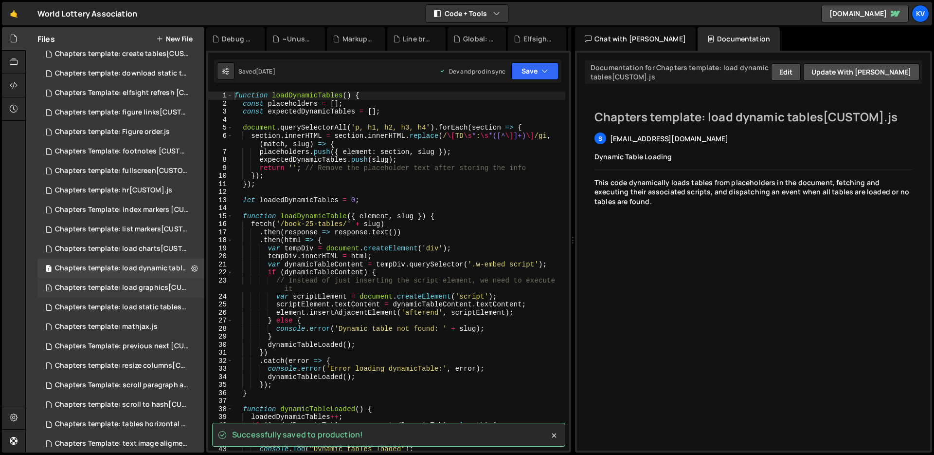
click at [142, 291] on div "Chapters template: load graphics[CUSTOM].js" at bounding box center [122, 287] width 134 height 9
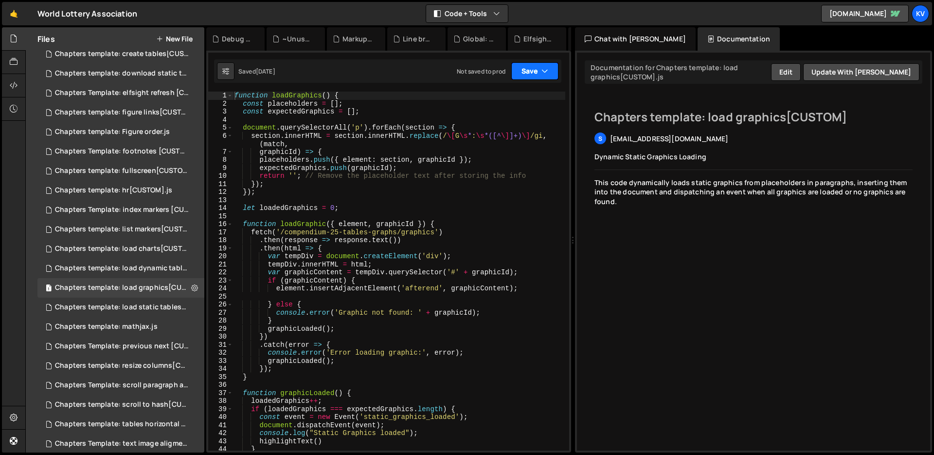
click at [519, 71] on button "Save" at bounding box center [534, 71] width 47 height 18
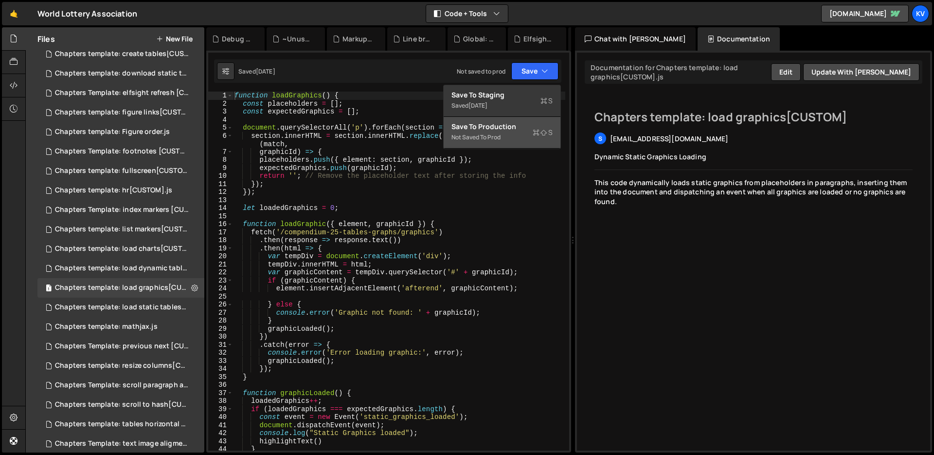
click at [481, 140] on div "Not saved to prod" at bounding box center [502, 137] width 101 height 12
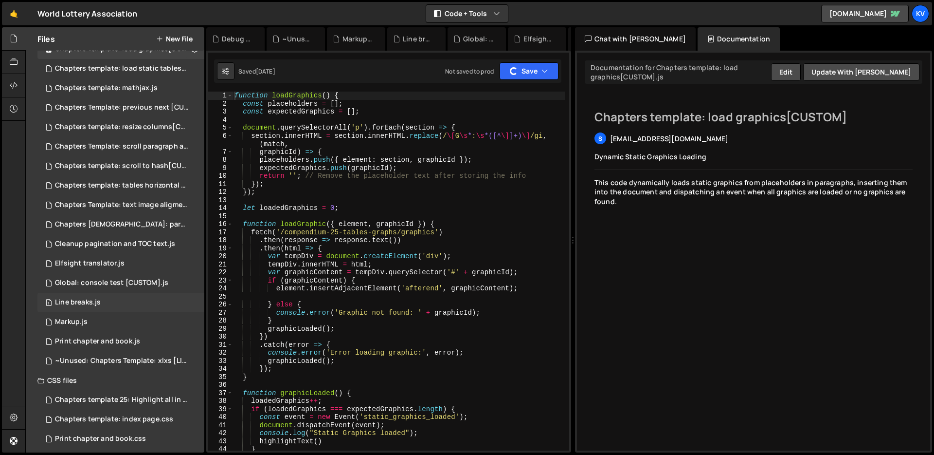
scroll to position [465, 0]
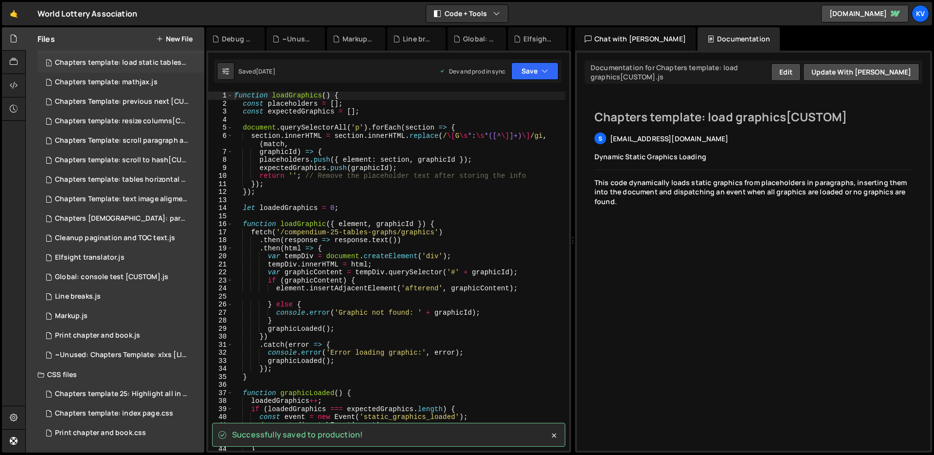
click at [161, 66] on div "Chapters template: load static tables[CUSTOM].js" at bounding box center [122, 62] width 134 height 9
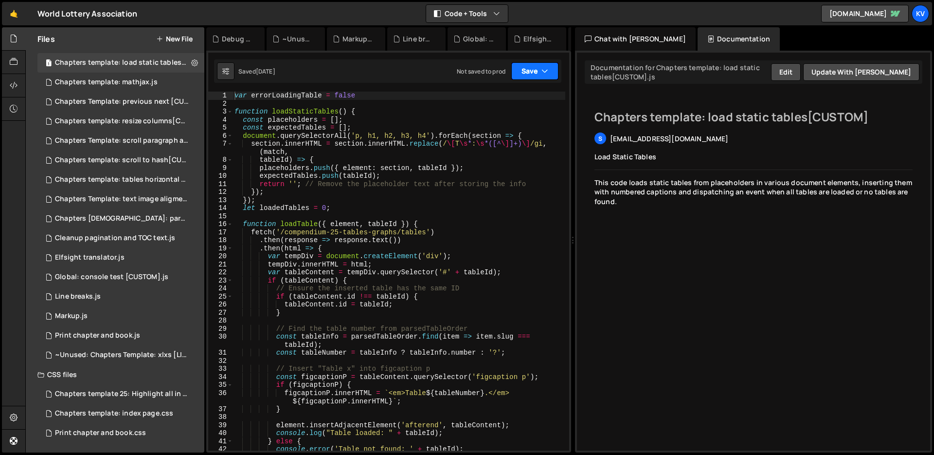
click at [531, 72] on button "Save" at bounding box center [534, 71] width 47 height 18
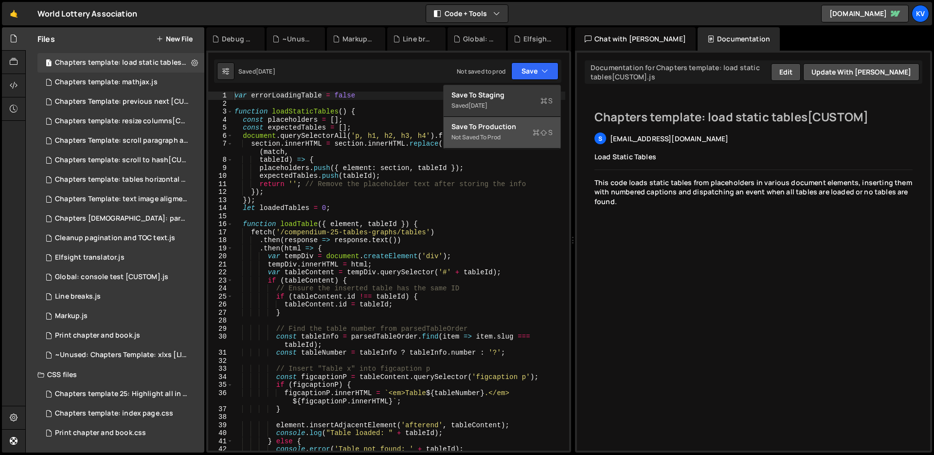
click at [508, 125] on div "Save to Production S" at bounding box center [502, 127] width 101 height 10
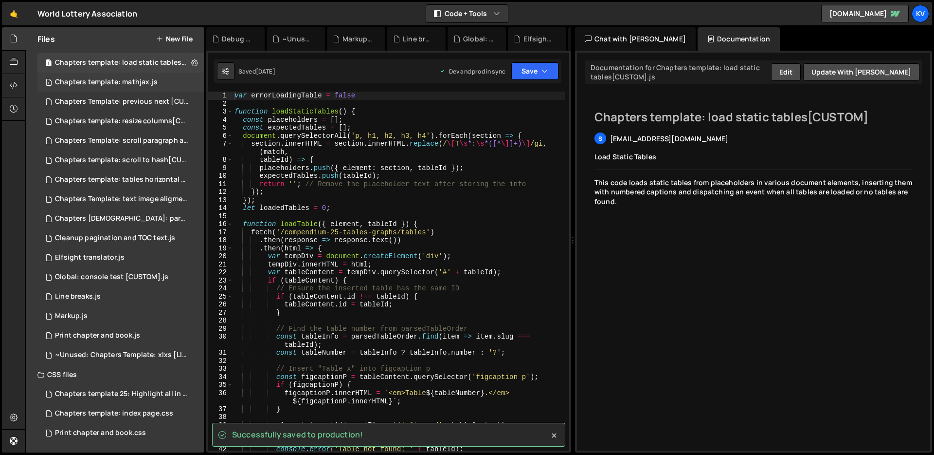
click at [110, 79] on div "Chapters template: mathjax.js" at bounding box center [106, 82] width 103 height 9
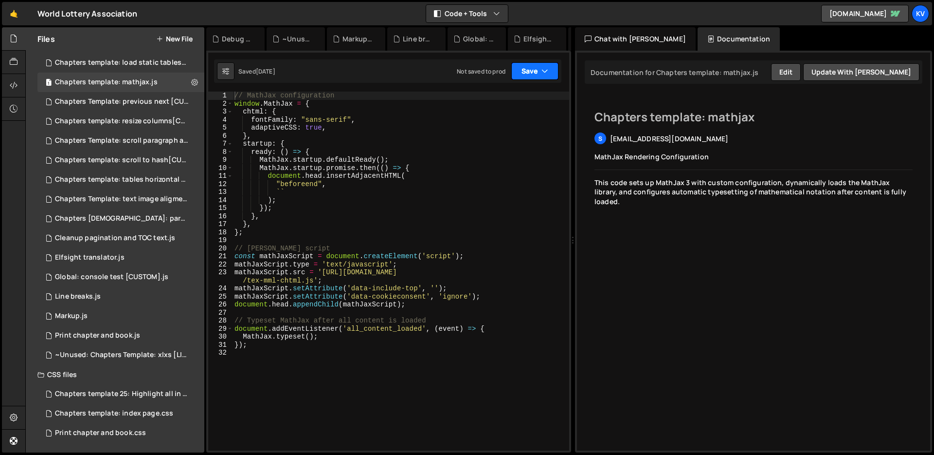
click at [522, 70] on button "Save" at bounding box center [534, 71] width 47 height 18
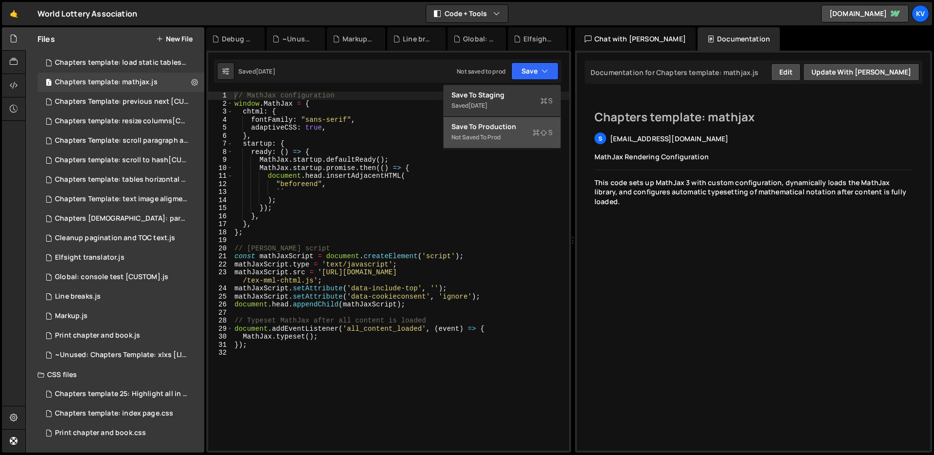
click at [511, 127] on div "Save to Production S" at bounding box center [502, 127] width 101 height 10
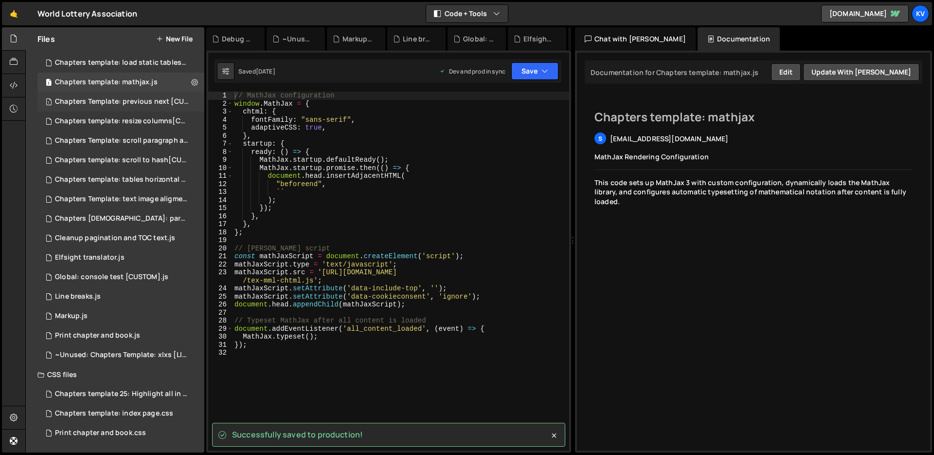
click at [130, 102] on div "Chapters Template: previous next [CUSTOM].js" at bounding box center [122, 101] width 134 height 9
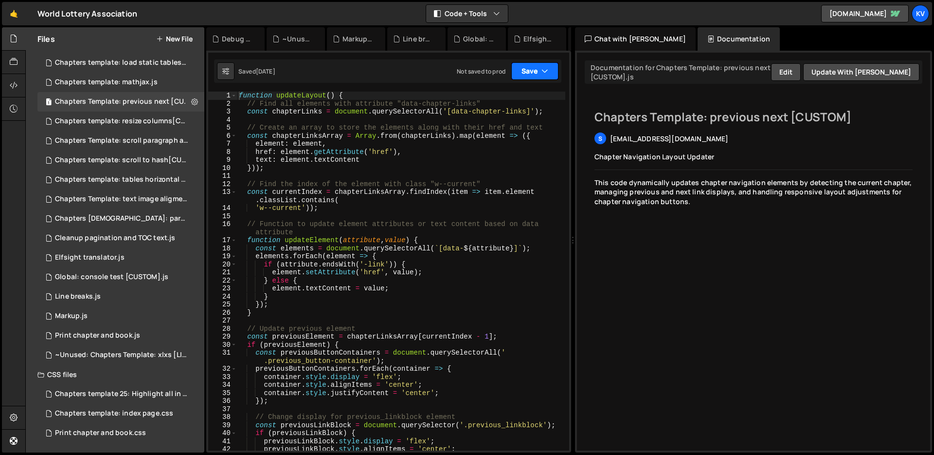
click at [526, 71] on button "Save" at bounding box center [534, 71] width 47 height 18
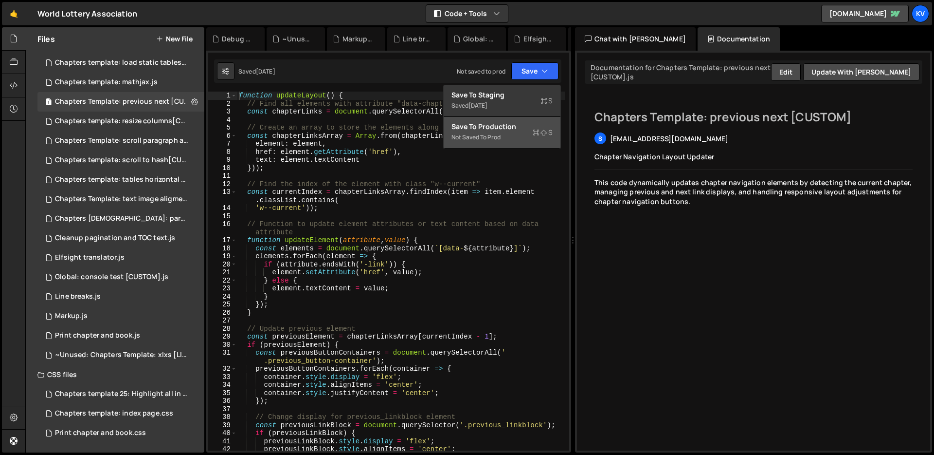
click at [507, 133] on div "Not saved to prod" at bounding box center [502, 137] width 101 height 12
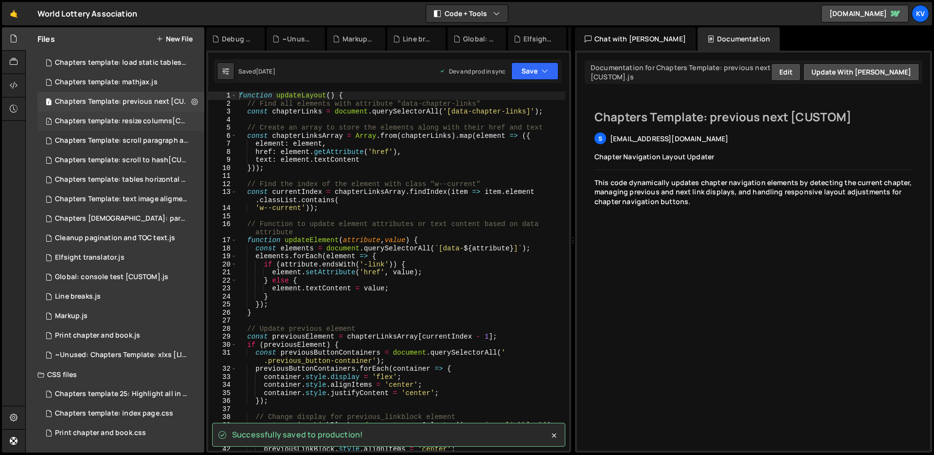
click at [138, 120] on div "Chapters template: resize columns[CUSTOM].js" at bounding box center [122, 121] width 134 height 9
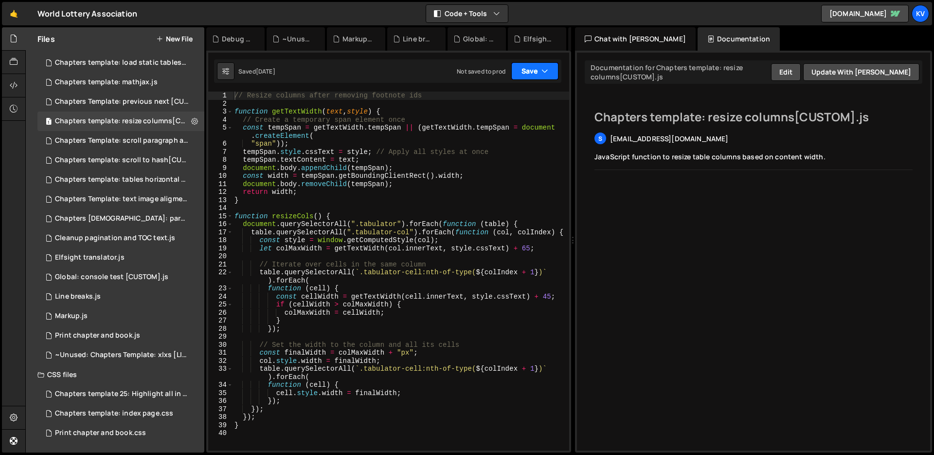
click at [526, 71] on button "Save" at bounding box center [534, 71] width 47 height 18
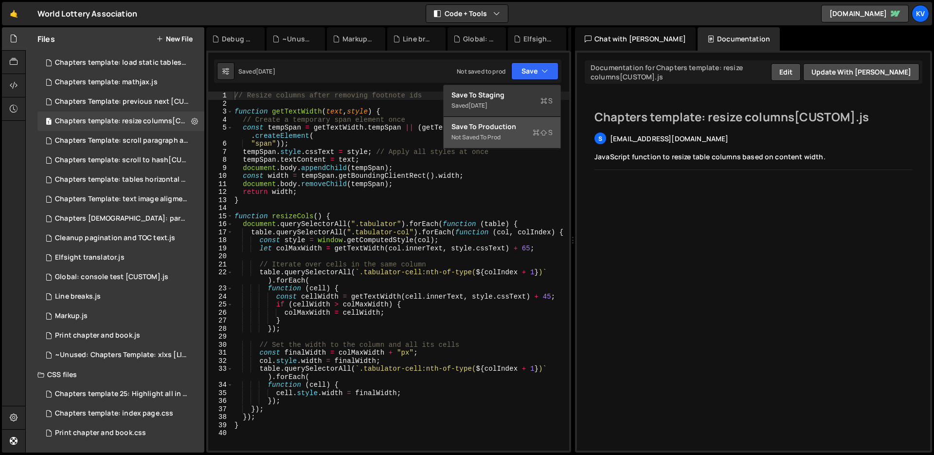
click at [485, 128] on div "Save to Production S" at bounding box center [502, 127] width 101 height 10
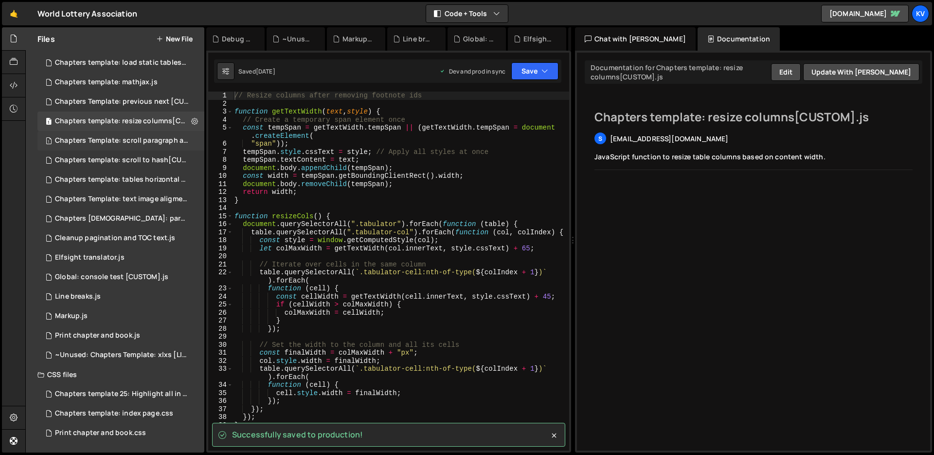
click at [133, 142] on div "Chapters Template: scroll paragraph anchor [CUSTOM].js" at bounding box center [122, 140] width 134 height 9
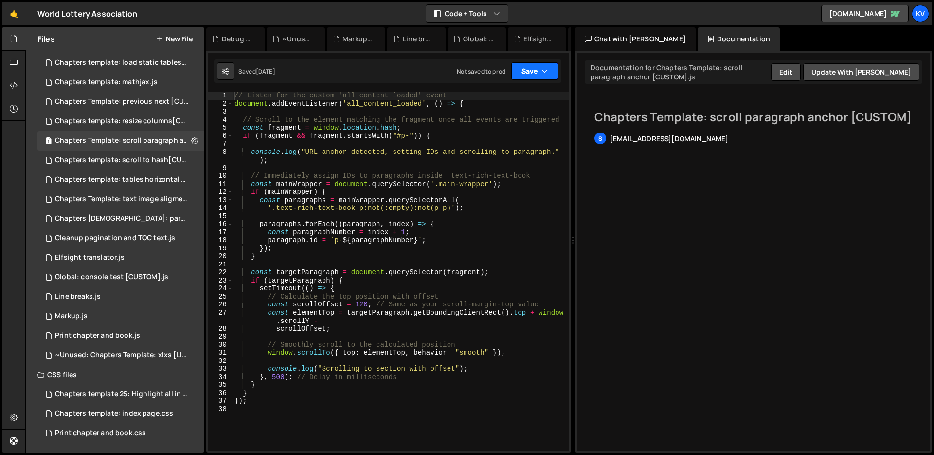
click at [541, 72] on button "Save" at bounding box center [534, 71] width 47 height 18
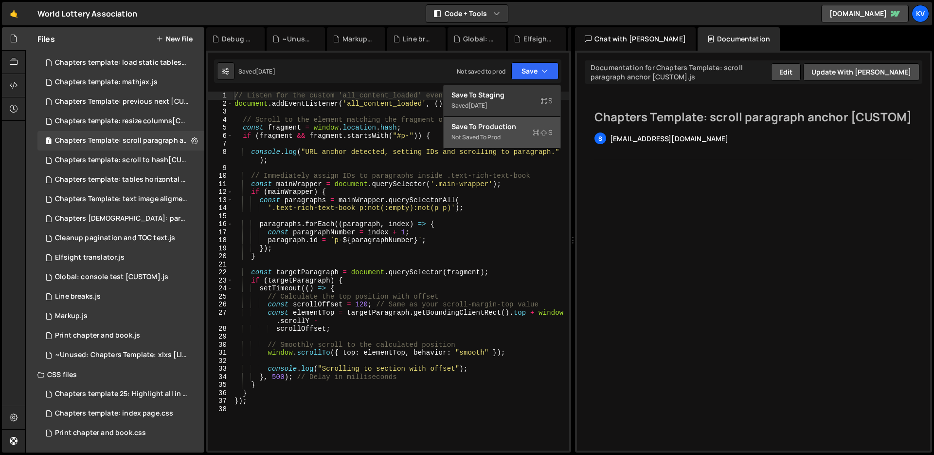
click at [490, 130] on div "Save to Production S" at bounding box center [502, 127] width 101 height 10
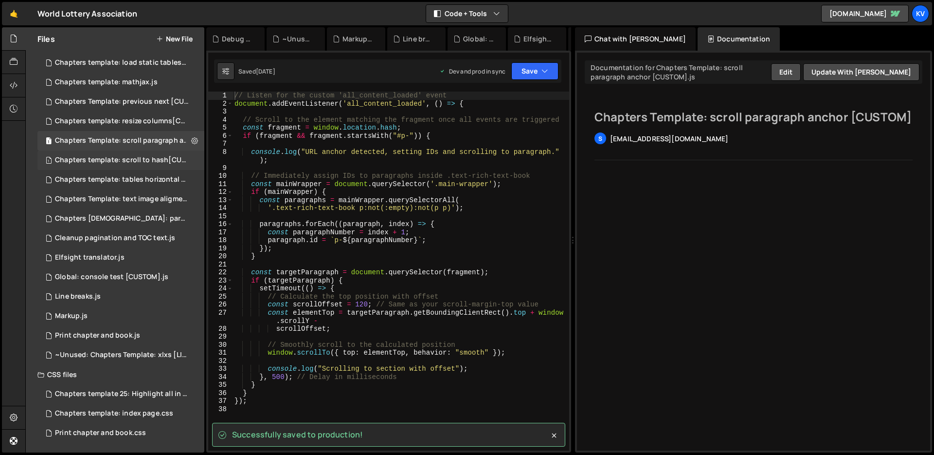
click at [90, 163] on div "Chapters template: scroll to hash[CUSTOM].js" at bounding box center [122, 160] width 134 height 9
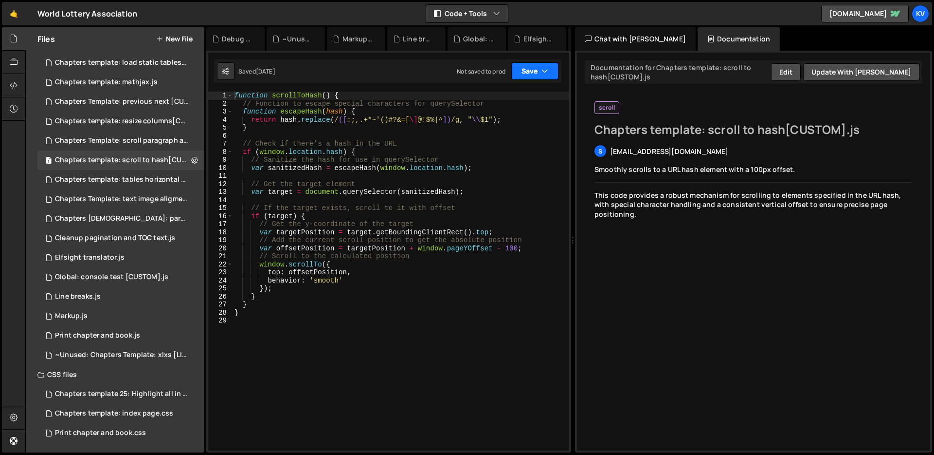
click at [536, 71] on button "Save" at bounding box center [534, 71] width 47 height 18
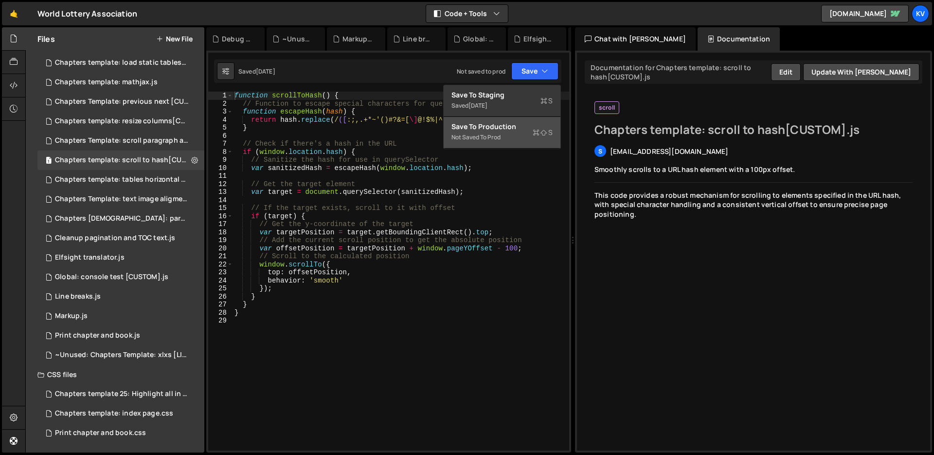
click at [509, 131] on div "Not saved to prod" at bounding box center [502, 137] width 101 height 12
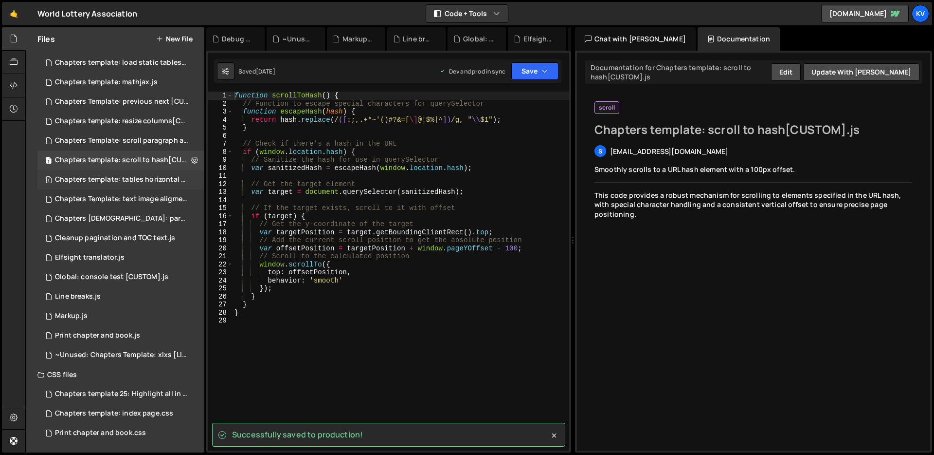
click at [109, 184] on div "1 Chapters template: tables horizontal scroll[CUSTOM].js 0" at bounding box center [122, 179] width 170 height 19
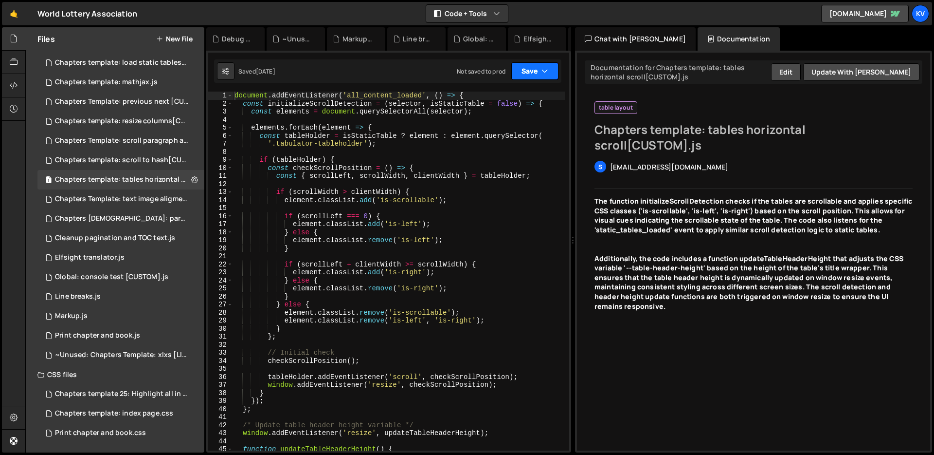
click at [545, 75] on icon "button" at bounding box center [545, 71] width 7 height 10
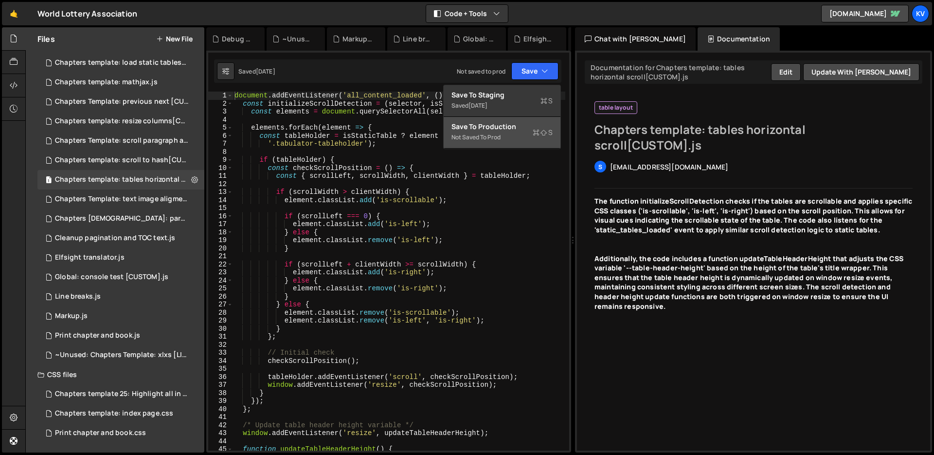
click at [481, 141] on div "Not saved to prod" at bounding box center [502, 137] width 101 height 12
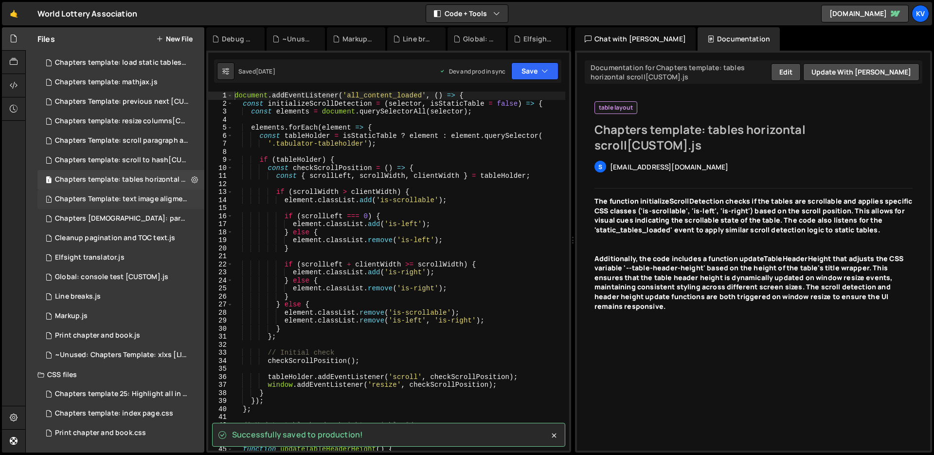
click at [143, 198] on div "Chapters Template: text image aligment[CUSTOM].js" at bounding box center [122, 199] width 134 height 9
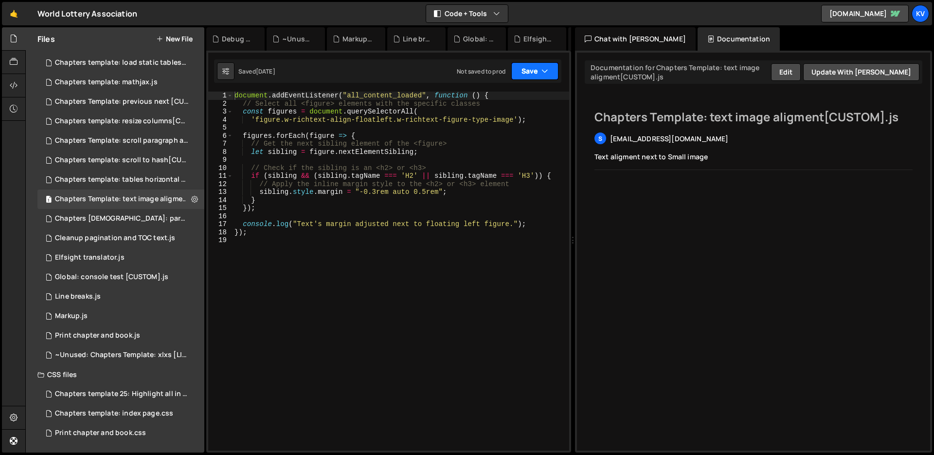
click at [539, 75] on button "Save" at bounding box center [534, 71] width 47 height 18
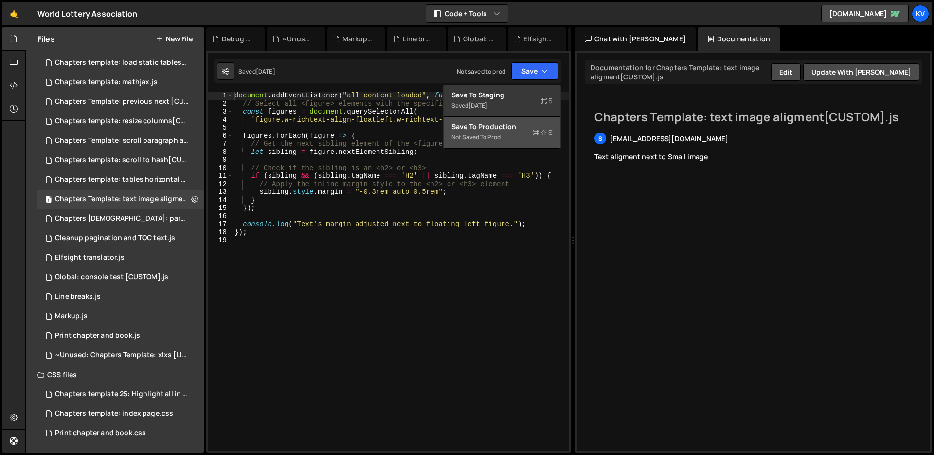
click at [518, 127] on div "Save to Production S" at bounding box center [502, 127] width 101 height 10
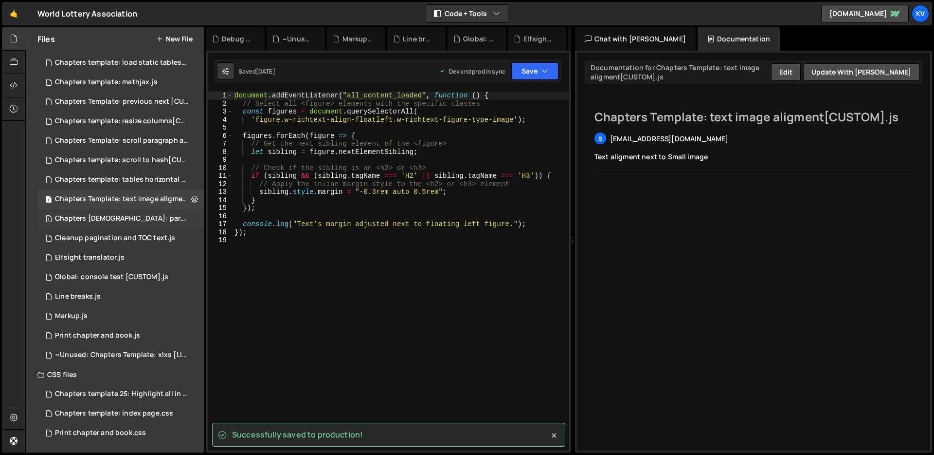
click at [140, 221] on div "Chapters [DEMOGRAPHIC_DATA]: paragraph references [CUSTOM].js" at bounding box center [122, 218] width 134 height 9
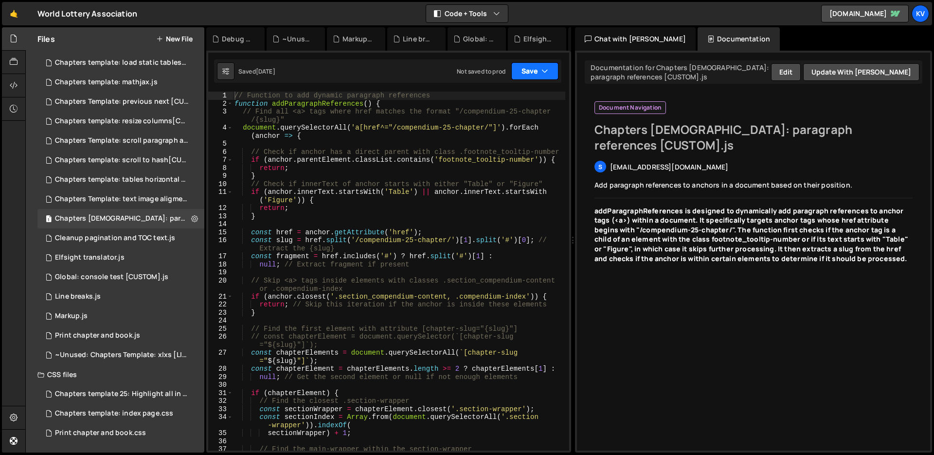
click at [531, 72] on button "Save" at bounding box center [534, 71] width 47 height 18
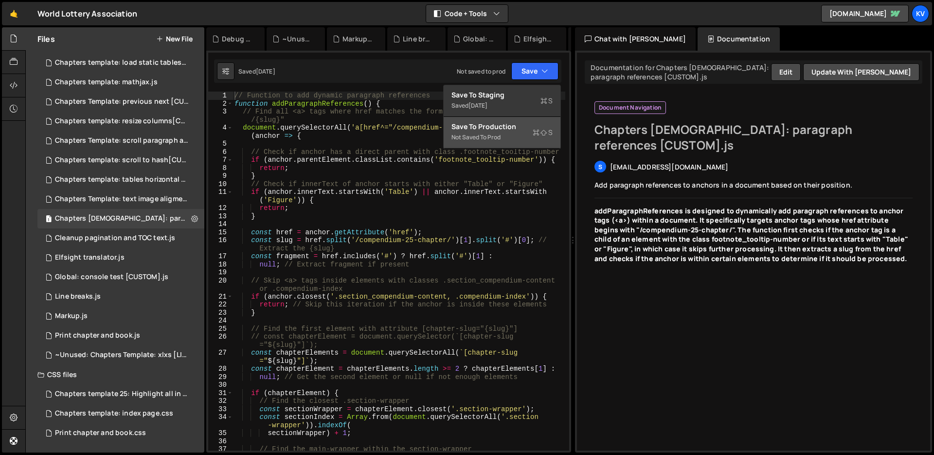
click at [477, 131] on div "Not saved to prod" at bounding box center [502, 137] width 101 height 12
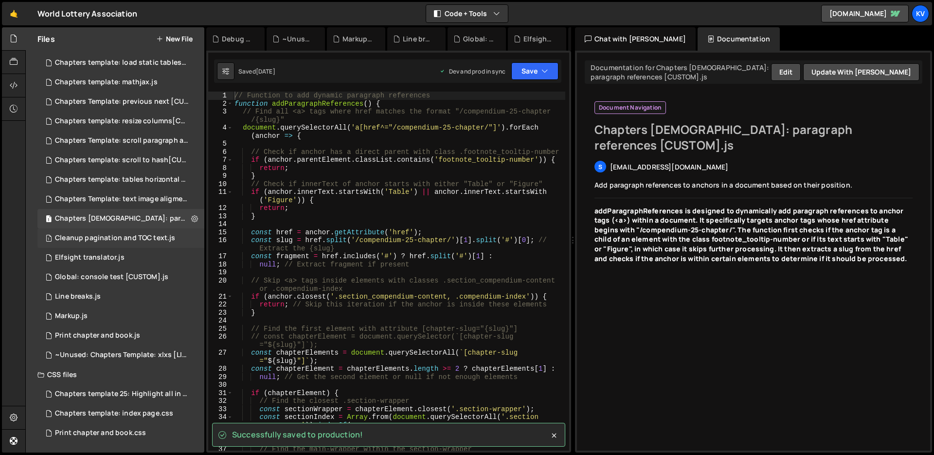
click at [104, 238] on div "Cleanup pagination and TOC text.js" at bounding box center [115, 238] width 120 height 9
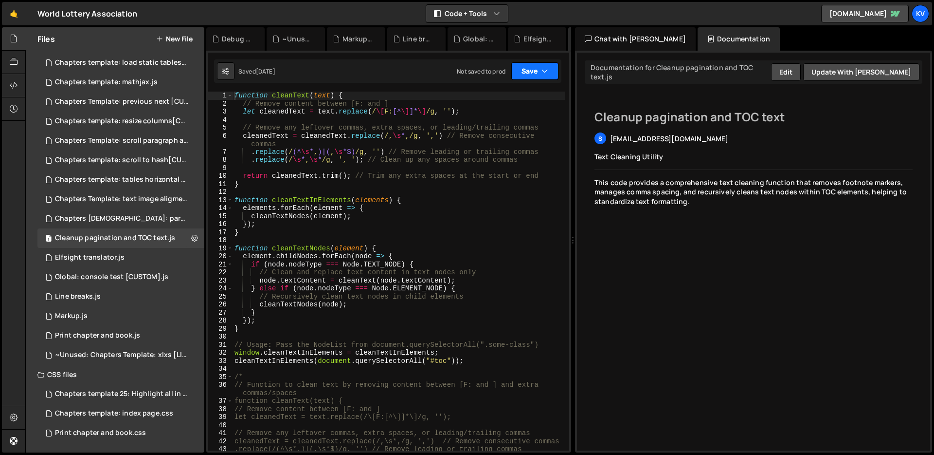
click at [518, 74] on button "Save" at bounding box center [534, 71] width 47 height 18
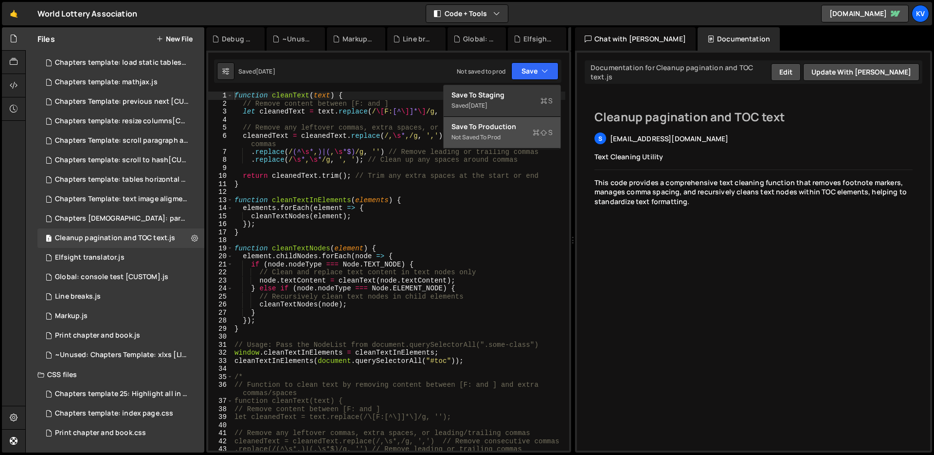
click at [489, 132] on div "Not saved to prod" at bounding box center [502, 137] width 101 height 12
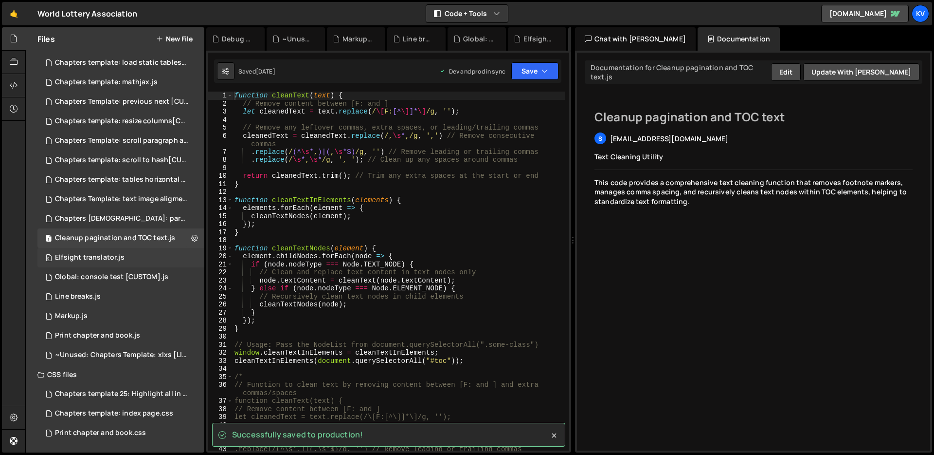
click at [124, 260] on div "0 Elfsight translator.js 0" at bounding box center [120, 257] width 167 height 19
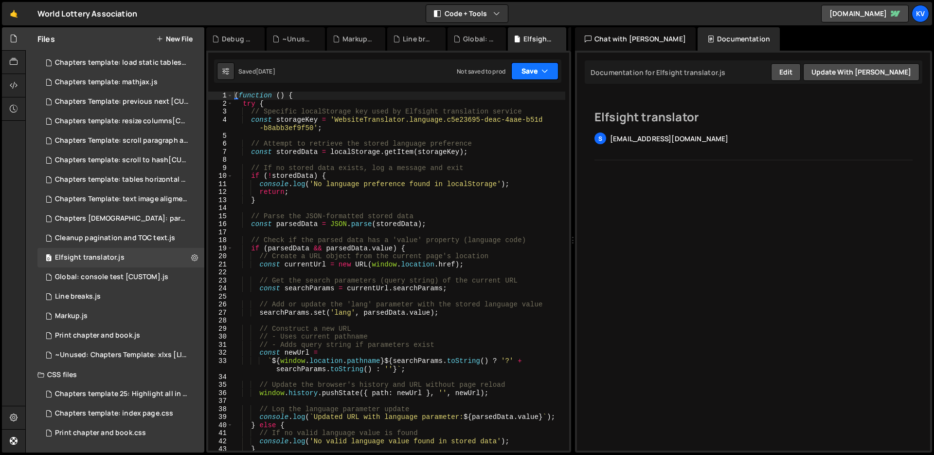
click at [529, 64] on button "Save" at bounding box center [534, 71] width 47 height 18
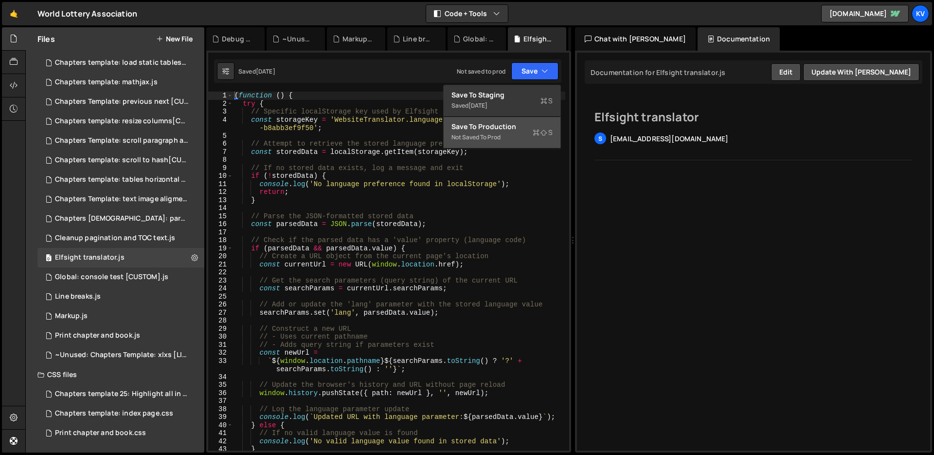
click at [462, 137] on div "Not saved to prod" at bounding box center [502, 137] width 101 height 12
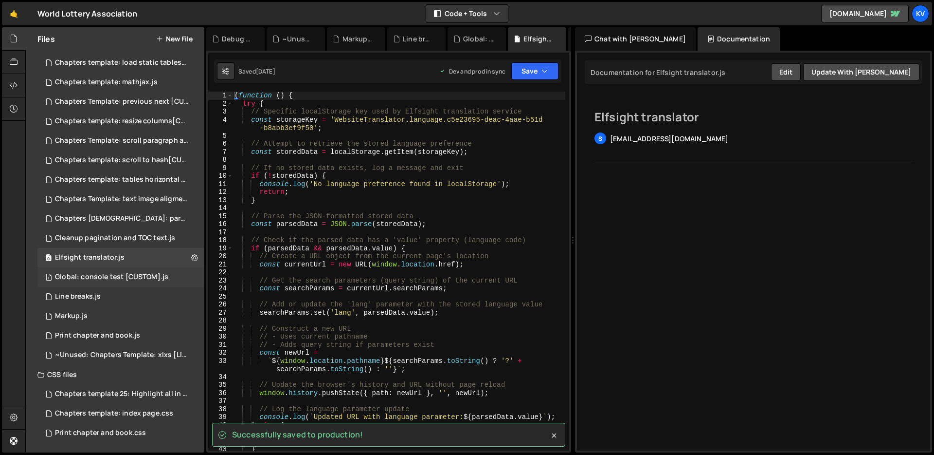
click at [90, 276] on div "Global: console test [CUSTOM].js" at bounding box center [111, 277] width 113 height 9
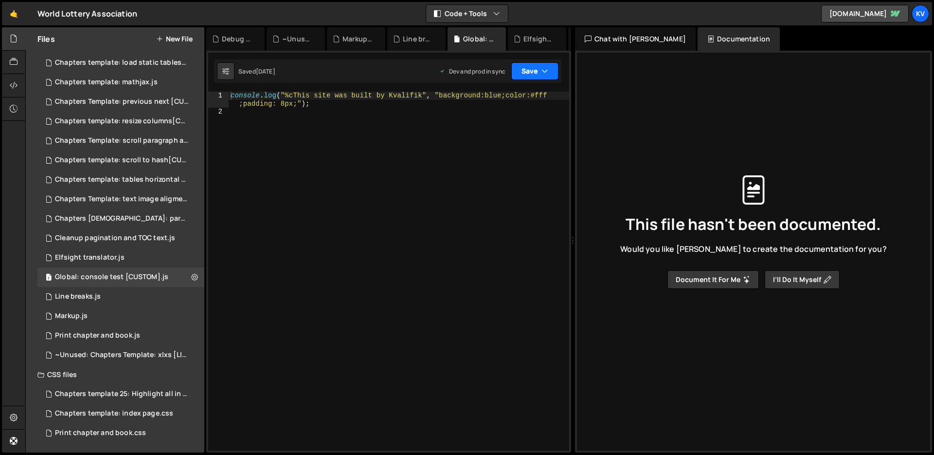
click at [532, 73] on button "Save" at bounding box center [534, 71] width 47 height 18
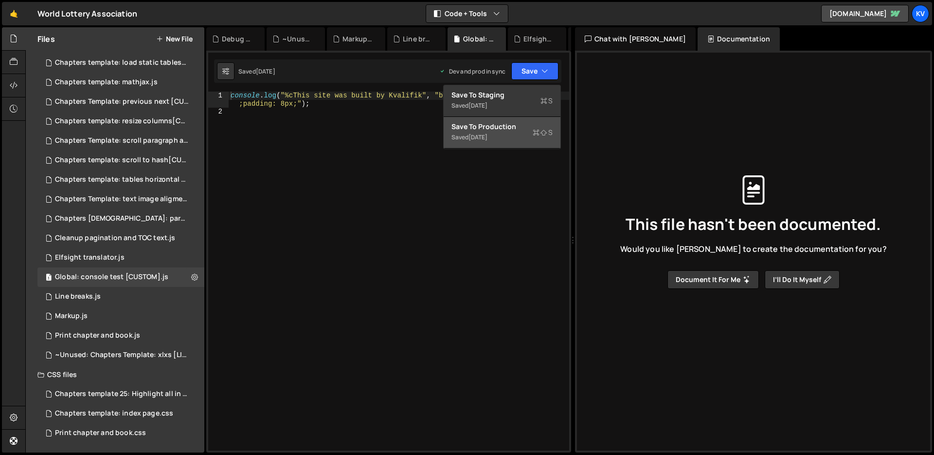
click at [493, 128] on div "Save to Production S" at bounding box center [502, 127] width 101 height 10
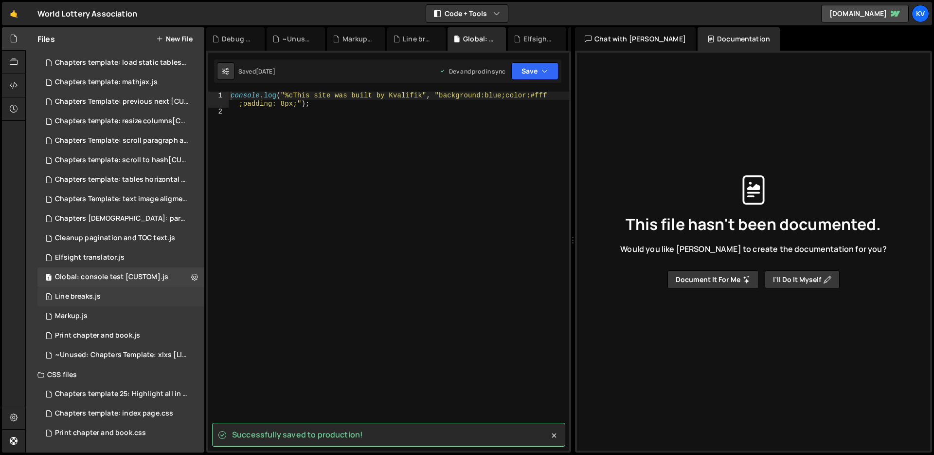
click at [145, 301] on div "1 Line breaks.js 0" at bounding box center [120, 296] width 167 height 19
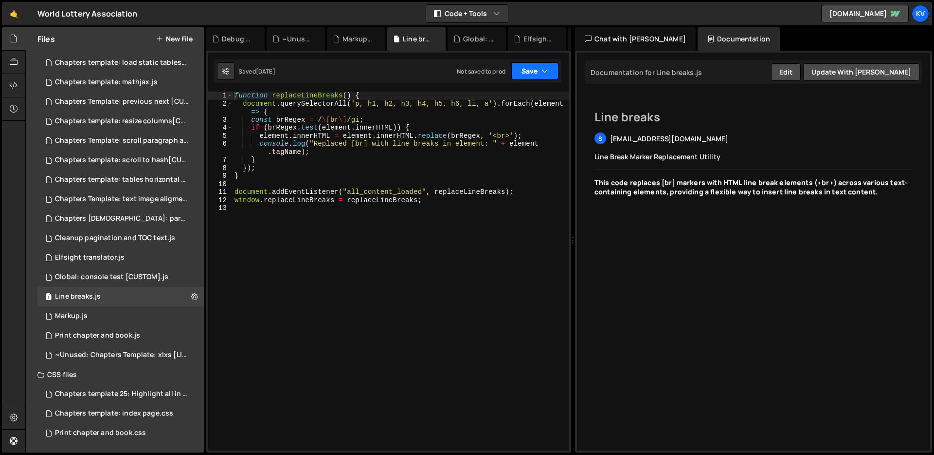
click at [524, 73] on button "Save" at bounding box center [534, 71] width 47 height 18
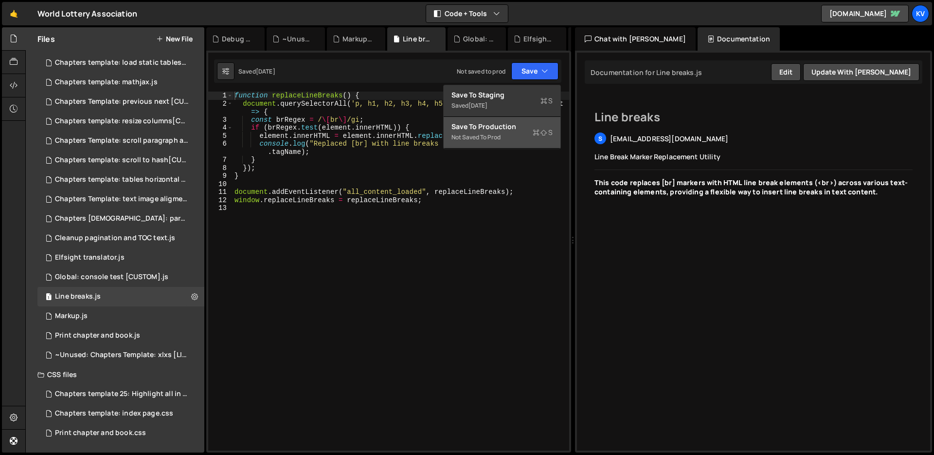
click at [469, 127] on div "Save to Production S" at bounding box center [502, 127] width 101 height 10
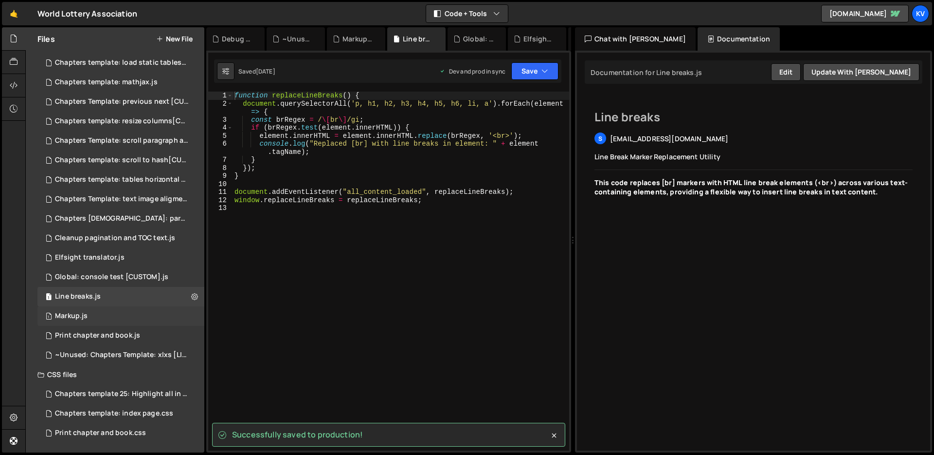
click at [130, 315] on div "1 Markup.js 0" at bounding box center [120, 315] width 167 height 19
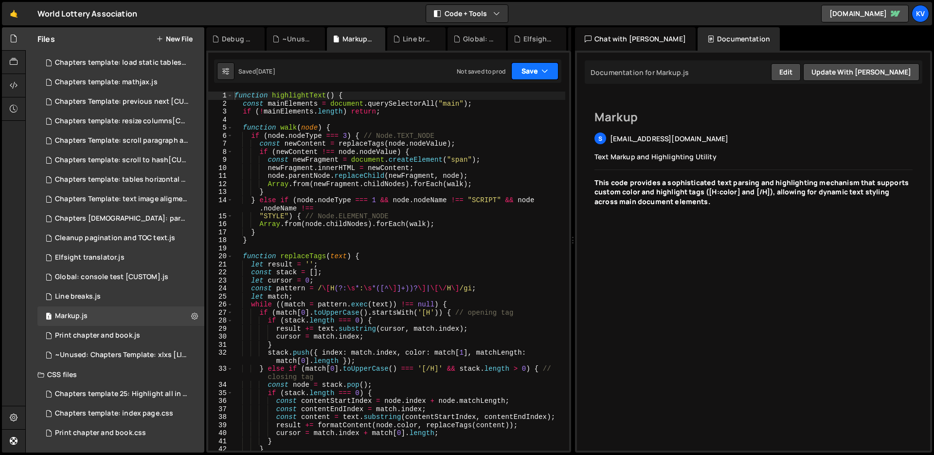
click at [528, 67] on button "Save" at bounding box center [534, 71] width 47 height 18
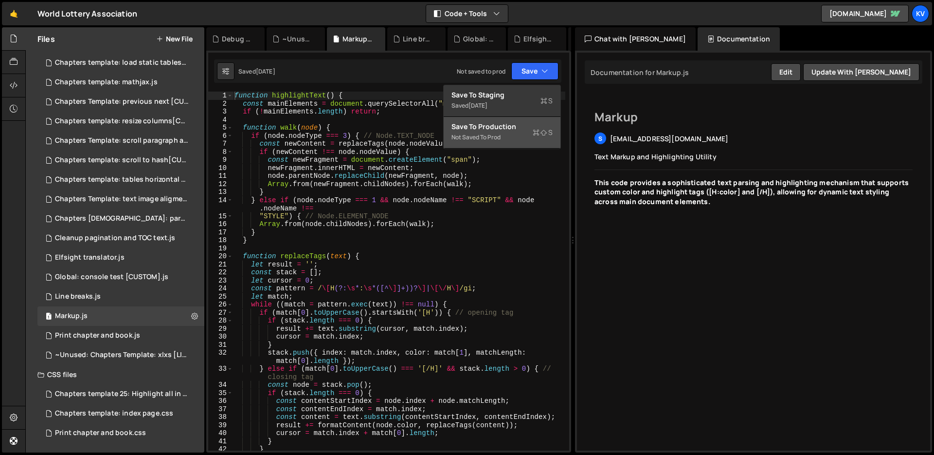
click at [479, 131] on div "Save to Production S" at bounding box center [502, 127] width 101 height 10
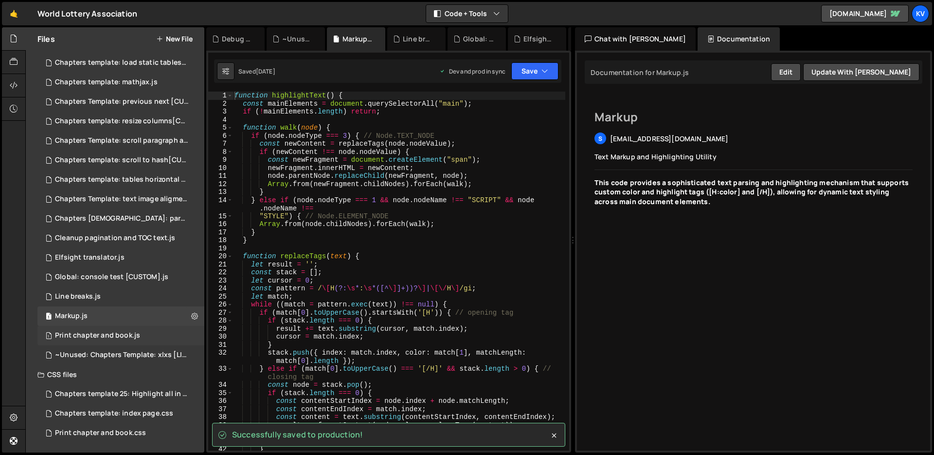
click at [98, 339] on div "Print chapter and book.js" at bounding box center [97, 335] width 85 height 9
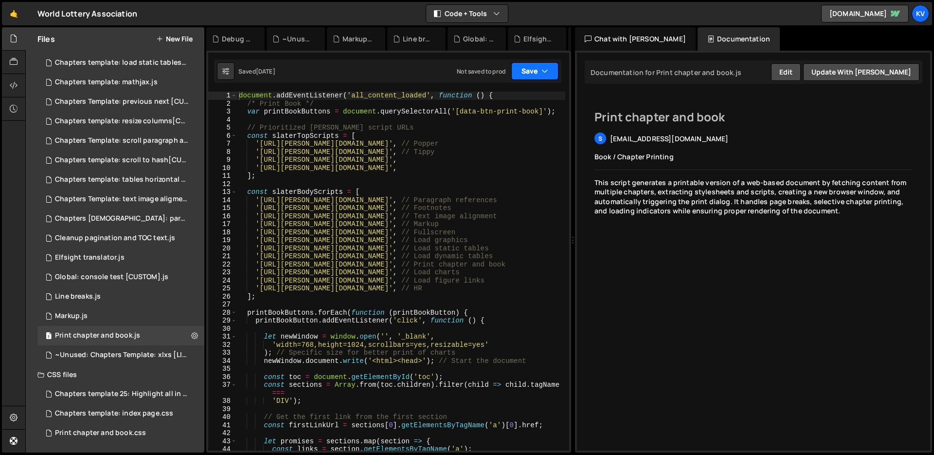
click at [539, 76] on button "Save" at bounding box center [534, 71] width 47 height 18
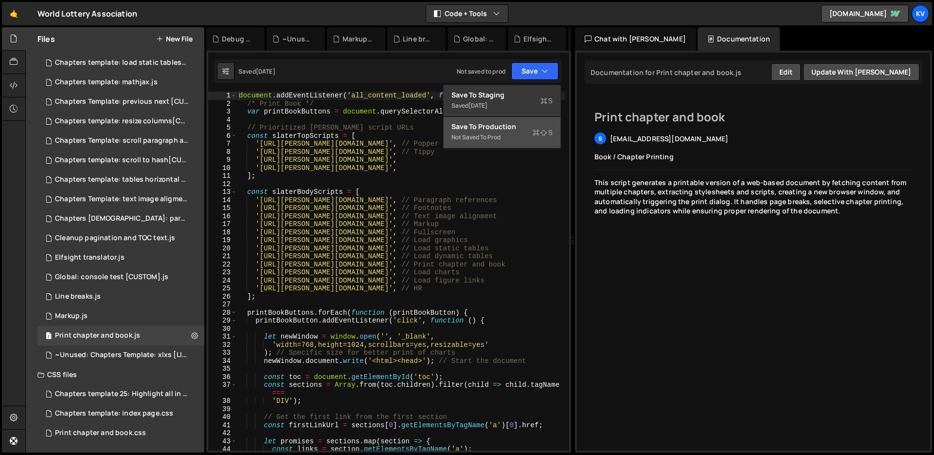
click at [514, 124] on div "Save to Production S" at bounding box center [502, 127] width 101 height 10
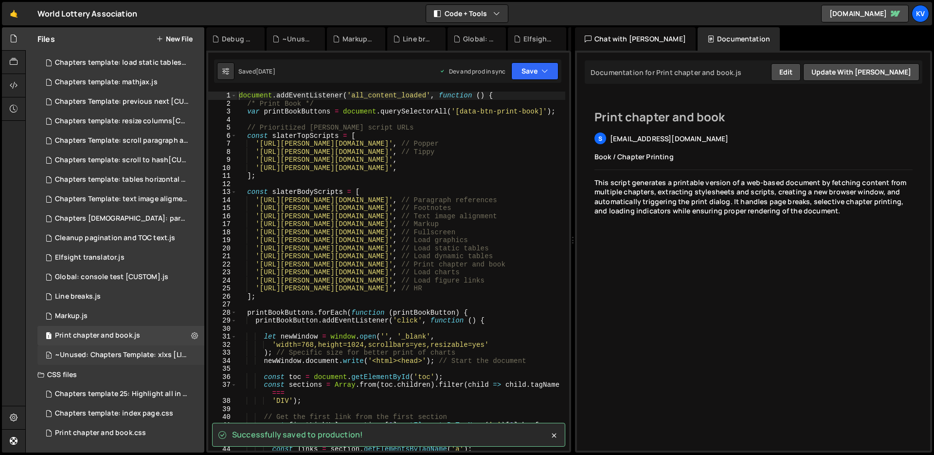
click at [133, 359] on div "~Unused: Chapters Template: xlxs [LIBRARY].js" at bounding box center [122, 354] width 134 height 9
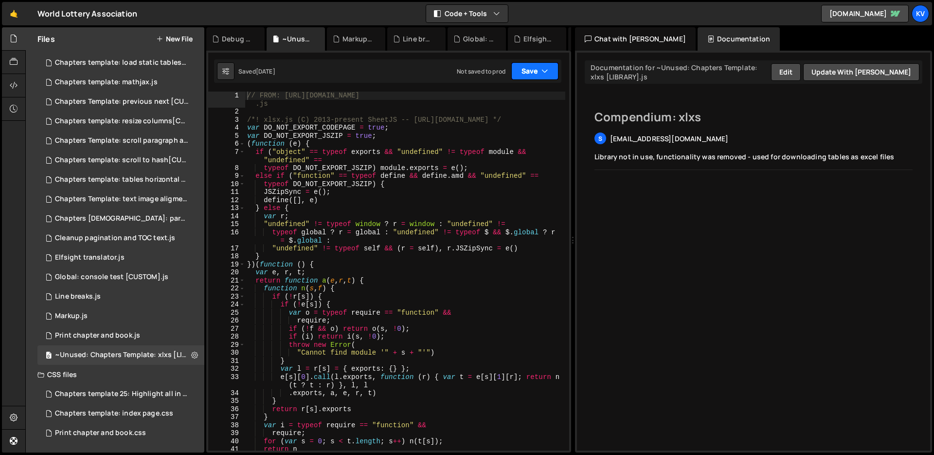
click at [550, 79] on button "Save" at bounding box center [534, 71] width 47 height 18
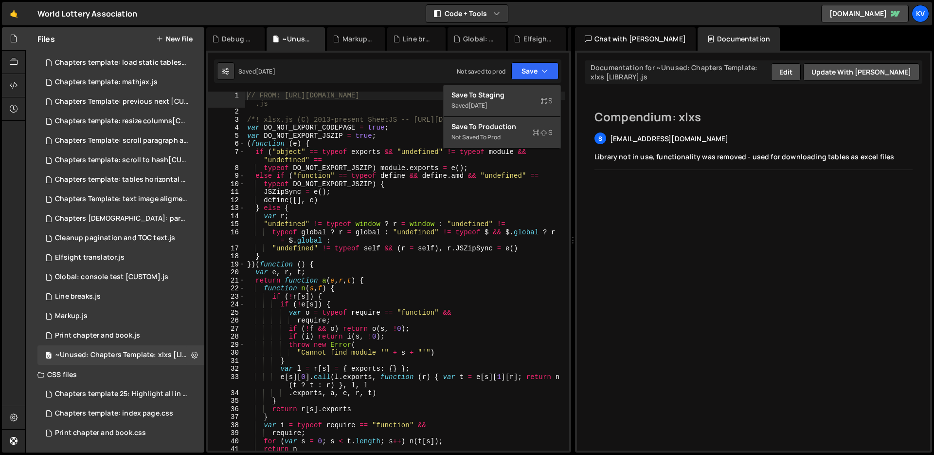
type textarea "var l = r[s] = { exports: {} };"
click at [398, 372] on div "// FROM: [URL][DOMAIN_NAME] .js /*! xlsx.js (C) 2013-present SheetJS -- [URL][D…" at bounding box center [405, 282] width 320 height 383
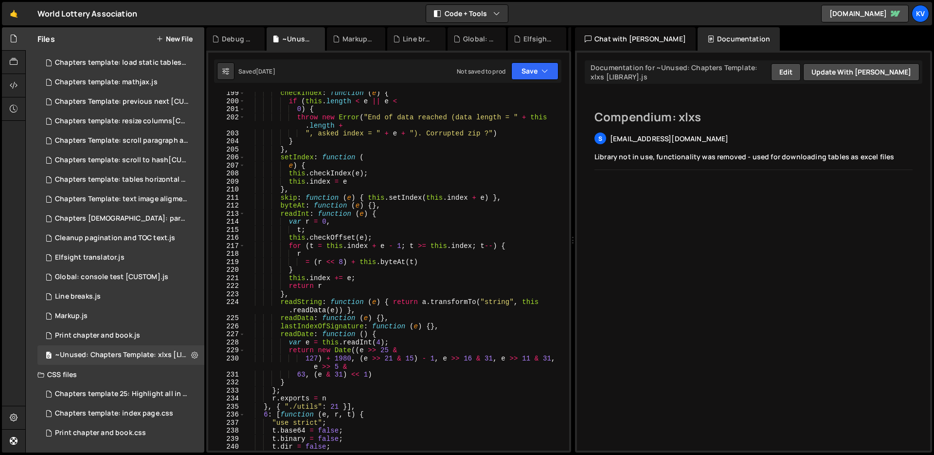
scroll to position [103, 0]
click at [112, 392] on div "Chapters template 25: Highlight all in green.css" at bounding box center [122, 393] width 134 height 9
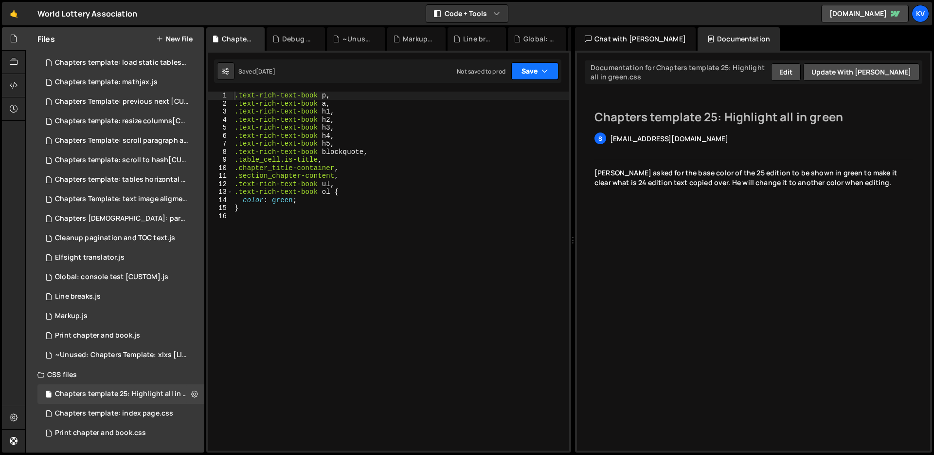
click at [542, 75] on icon "button" at bounding box center [545, 71] width 7 height 10
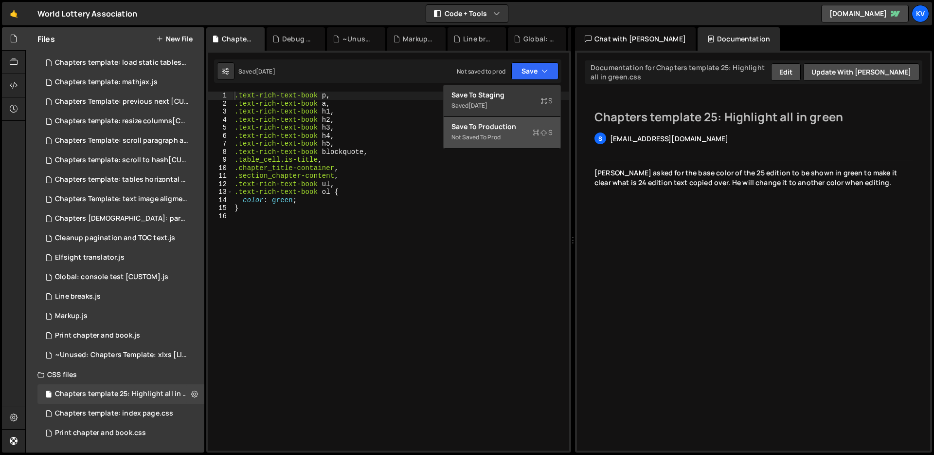
click at [514, 127] on div "Save to Production S" at bounding box center [502, 127] width 101 height 10
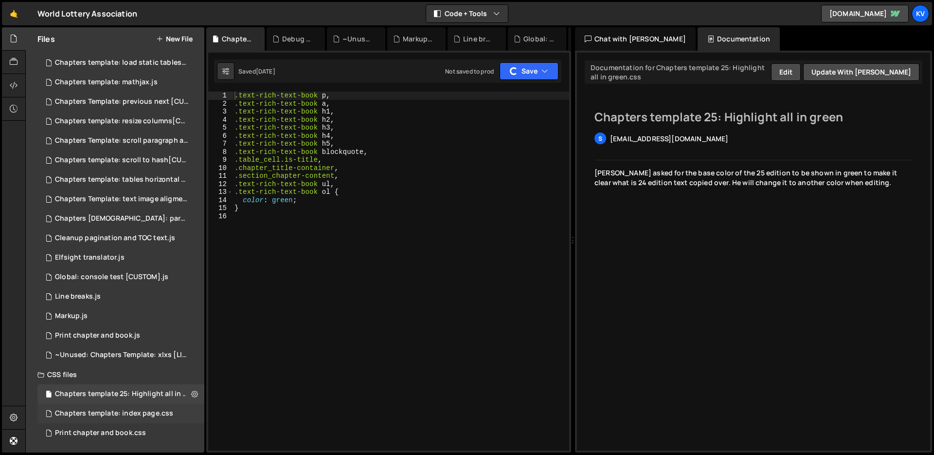
click at [109, 418] on div "Chapters template: index page.css 0" at bounding box center [120, 412] width 167 height 19
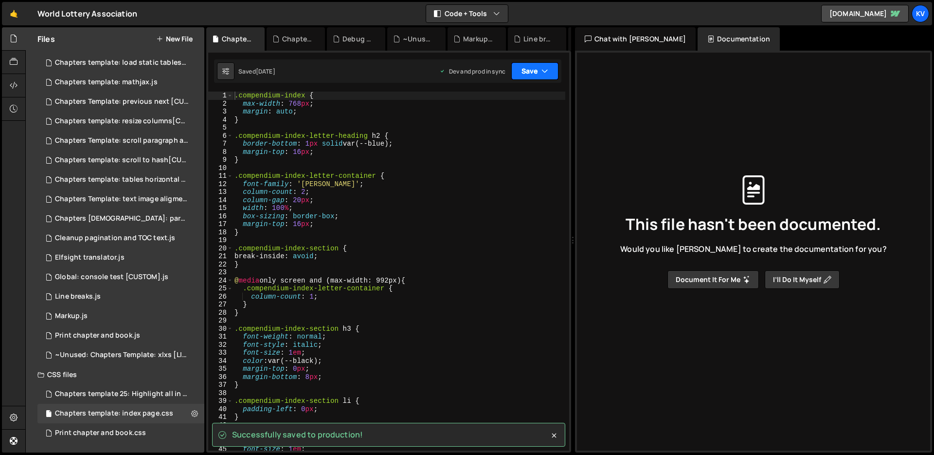
click at [538, 75] on button "Save" at bounding box center [534, 71] width 47 height 18
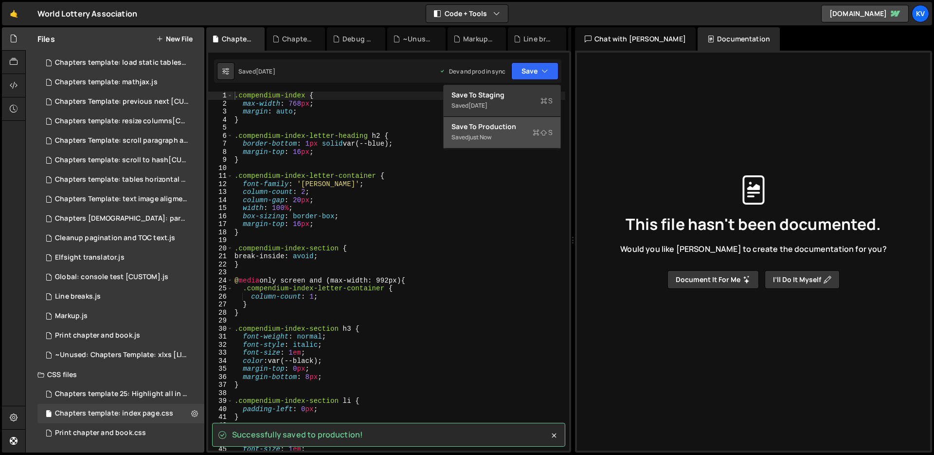
click at [512, 131] on div "Save to Production S" at bounding box center [502, 127] width 101 height 10
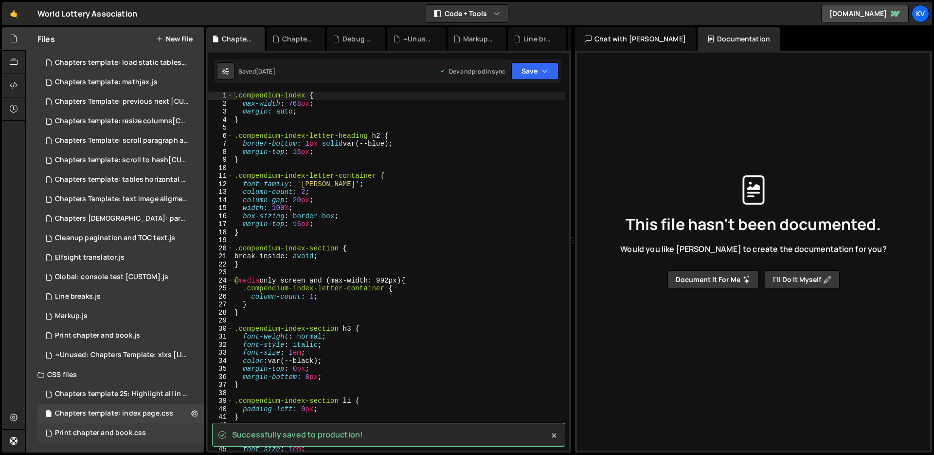
click at [145, 437] on div "Print chapter and book.css 0" at bounding box center [120, 432] width 167 height 19
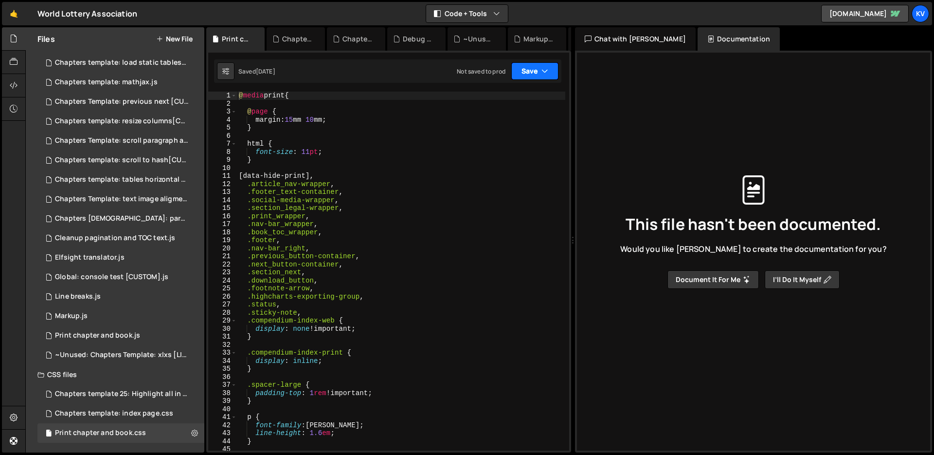
click at [538, 77] on button "Save" at bounding box center [534, 71] width 47 height 18
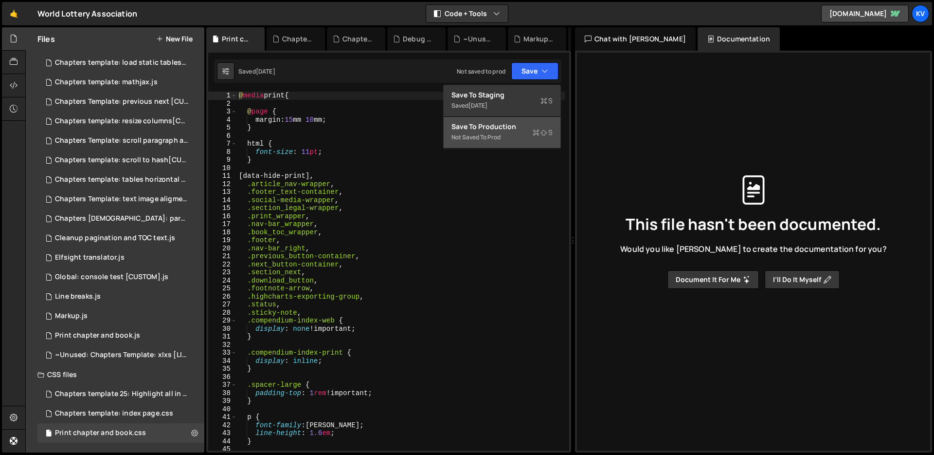
click at [522, 127] on div "Save to Production S" at bounding box center [502, 127] width 101 height 10
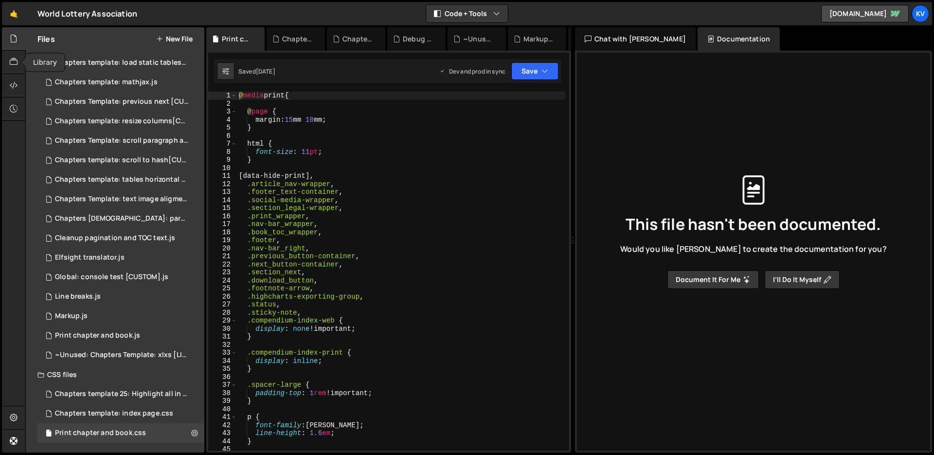
click at [17, 40] on icon at bounding box center [14, 38] width 8 height 11
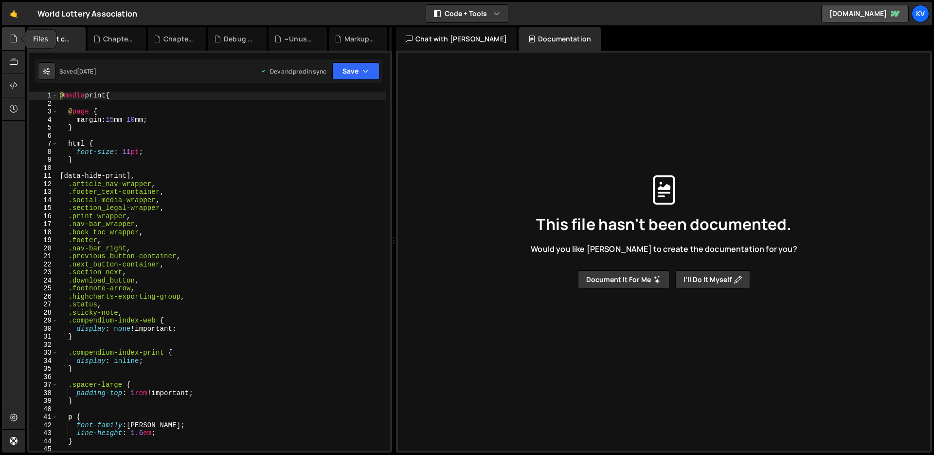
click at [17, 40] on icon at bounding box center [14, 38] width 8 height 11
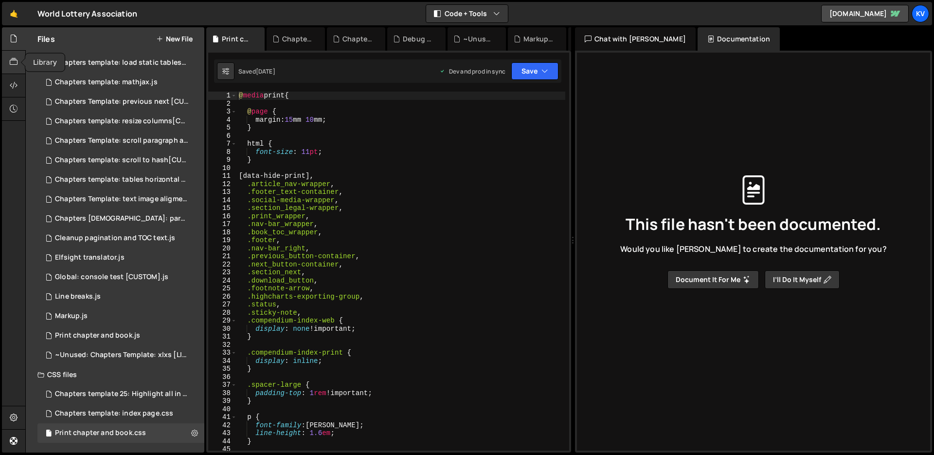
click at [16, 67] on icon at bounding box center [14, 61] width 8 height 11
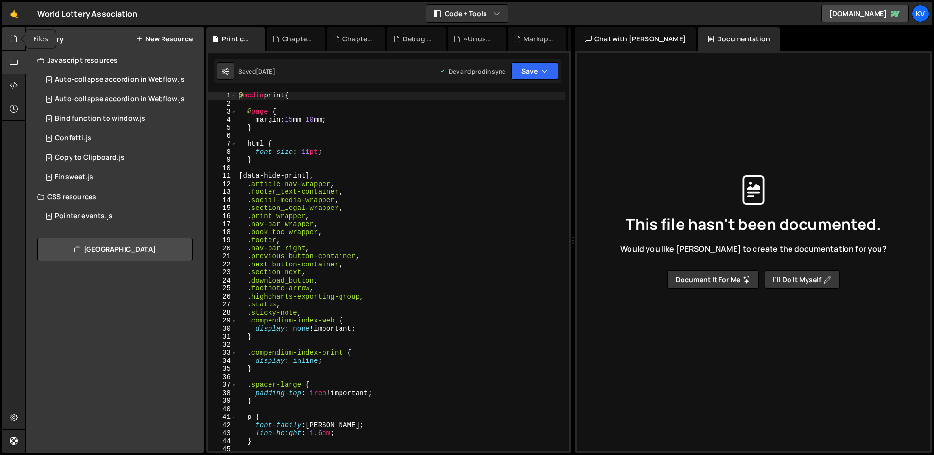
click at [17, 38] on icon at bounding box center [14, 38] width 8 height 11
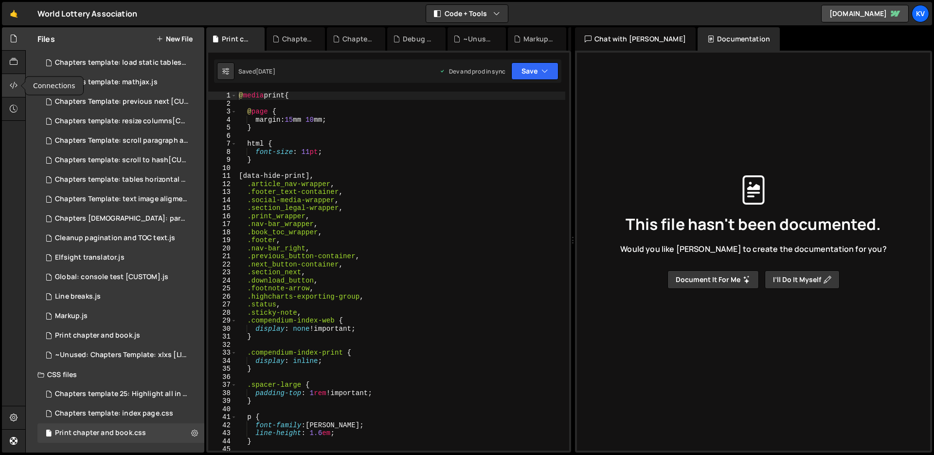
click at [13, 87] on icon at bounding box center [14, 85] width 8 height 11
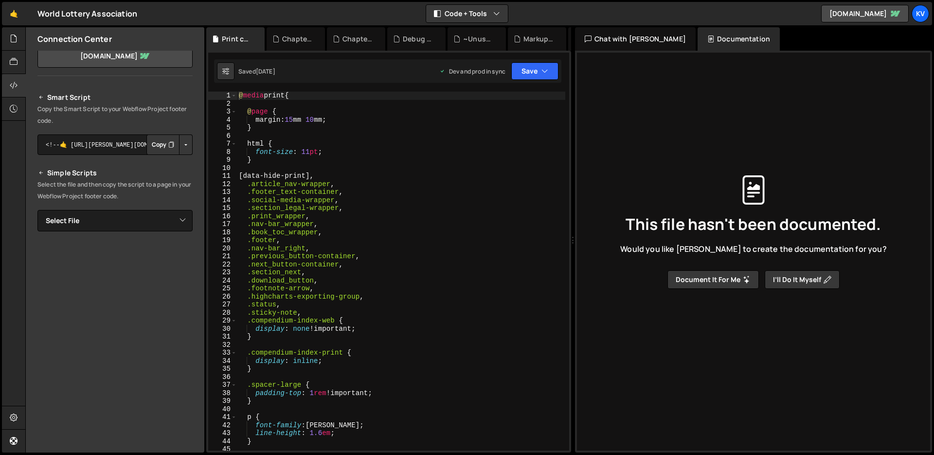
scroll to position [62, 0]
click at [70, 222] on select "Select File LIB:Chapters Template: tippy [LIBRARY].js LIB:Chapters Template: po…" at bounding box center [114, 219] width 155 height 21
click at [164, 215] on select "Select File LIB:Chapters Template: tippy [LIBRARY].js LIB:Chapters Template: po…" at bounding box center [114, 219] width 155 height 21
select select "41034"
click at [37, 209] on select "Select File LIB:Chapters Template: tippy [LIBRARY].js LIB:Chapters Template: po…" at bounding box center [114, 219] width 155 height 21
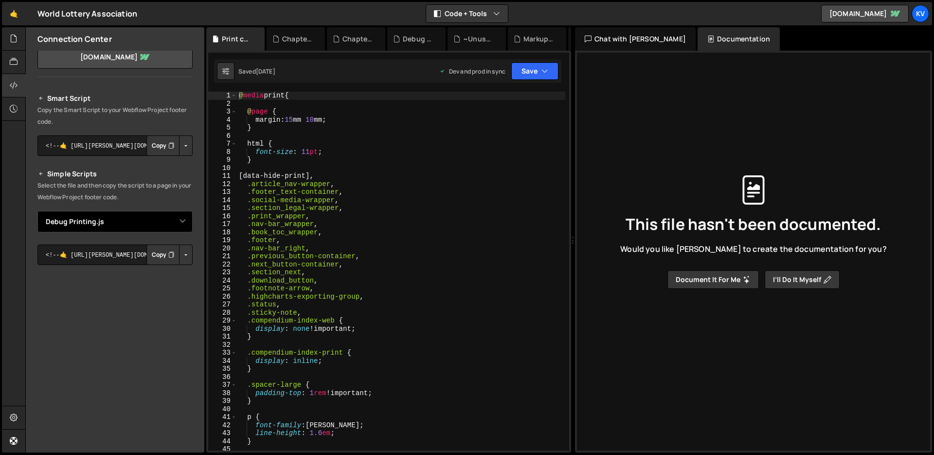
scroll to position [0, 0]
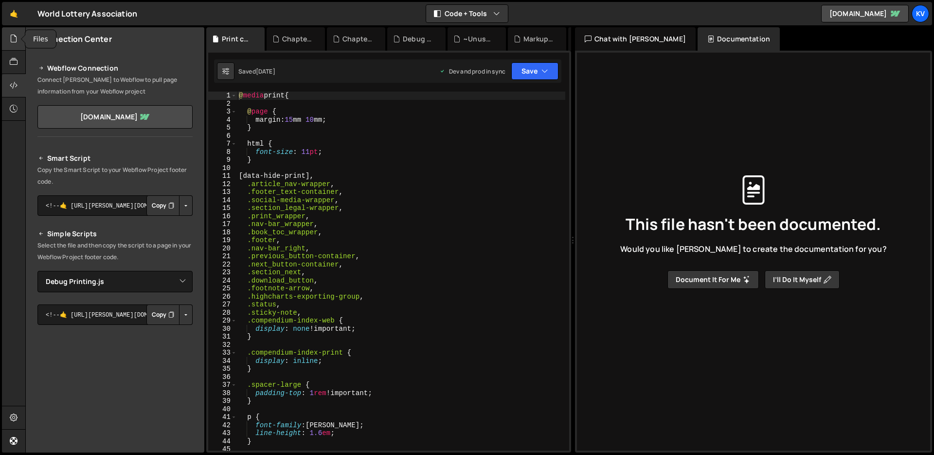
click at [16, 45] on div at bounding box center [14, 38] width 24 height 23
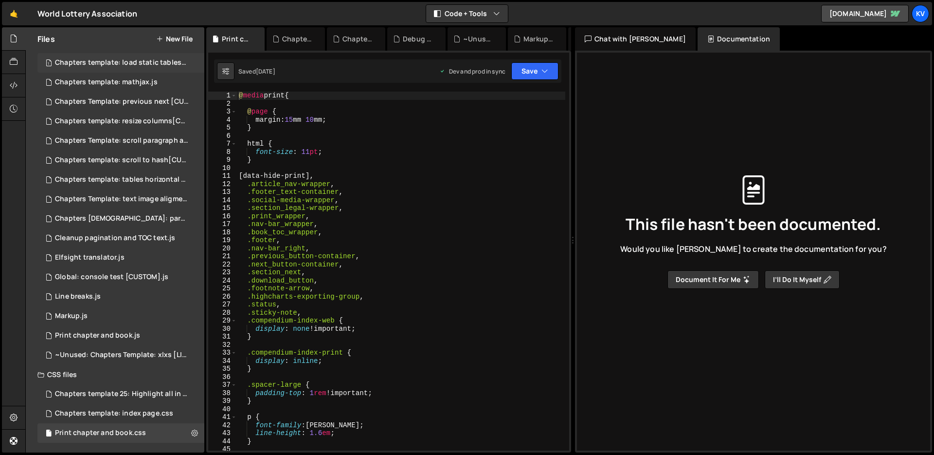
click at [97, 67] on div "Chapters template: load static tables[CUSTOM].js" at bounding box center [122, 62] width 134 height 9
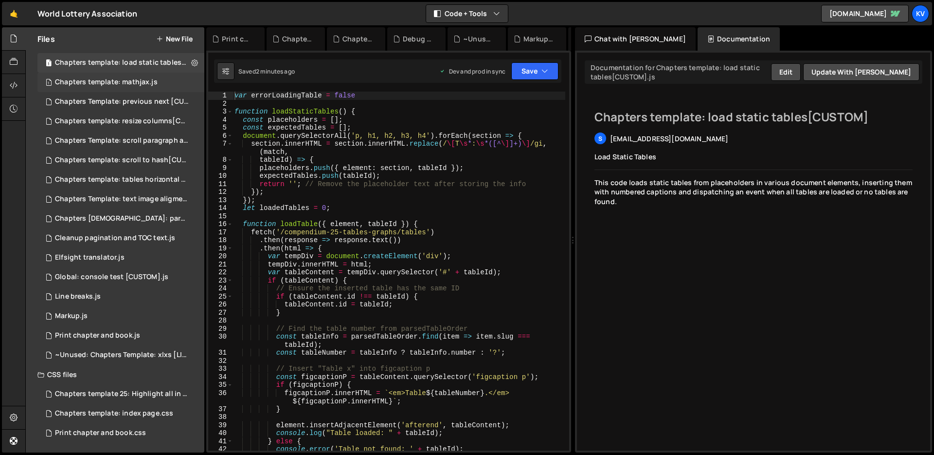
click at [86, 81] on div "Chapters template: mathjax.js" at bounding box center [106, 82] width 103 height 9
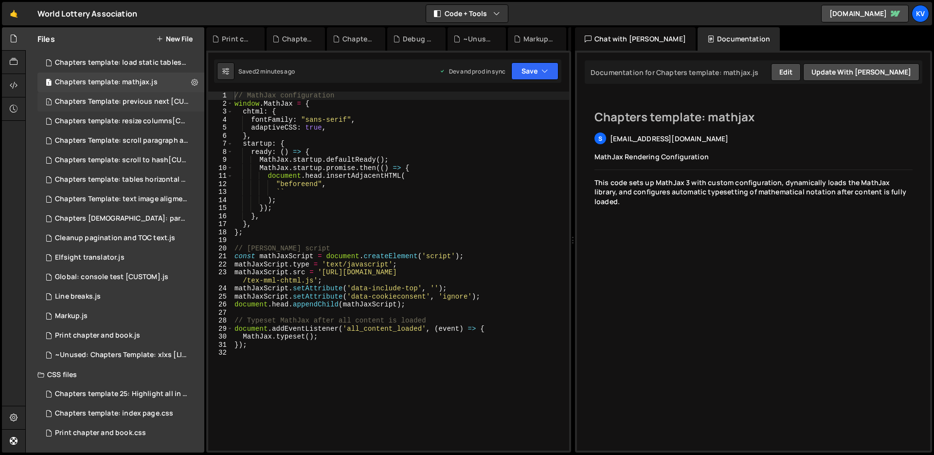
click at [86, 100] on div "Chapters Template: previous next [CUSTOM].js" at bounding box center [122, 101] width 134 height 9
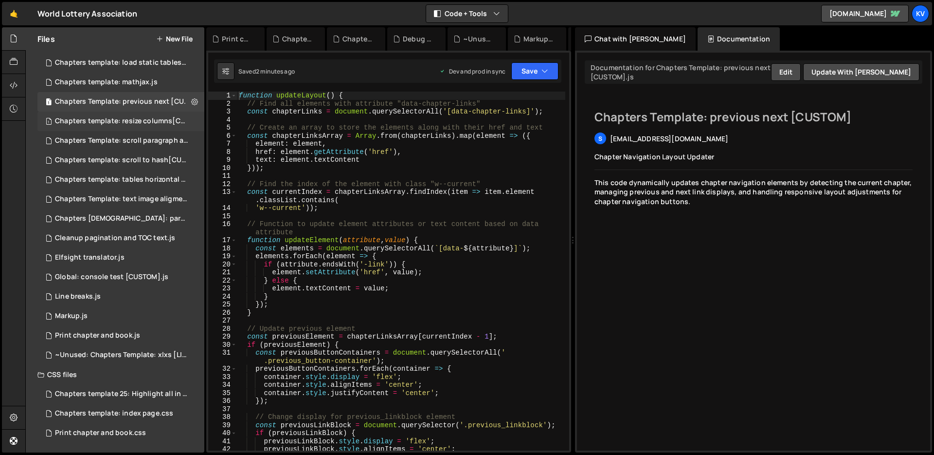
click at [87, 118] on div "Chapters template: resize columns[CUSTOM].js" at bounding box center [122, 121] width 134 height 9
